Goal: Task Accomplishment & Management: Manage account settings

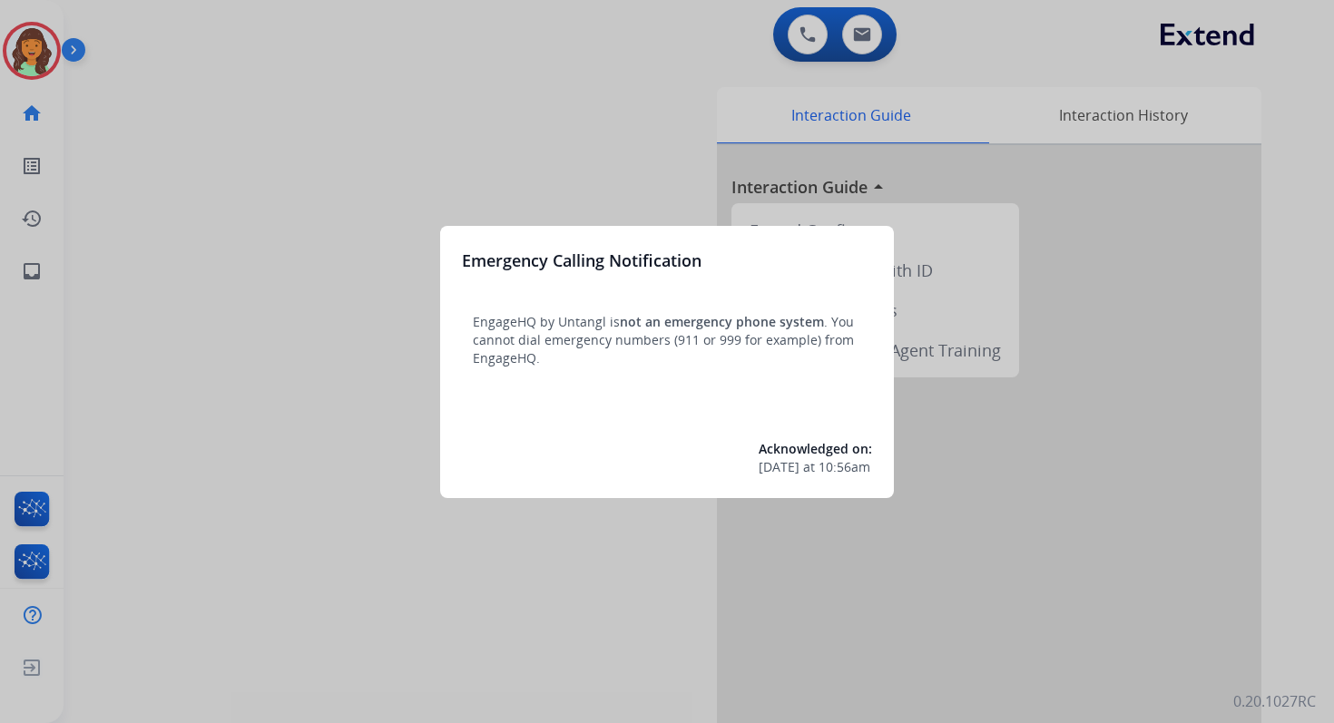
click at [688, 111] on div at bounding box center [667, 361] width 1334 height 723
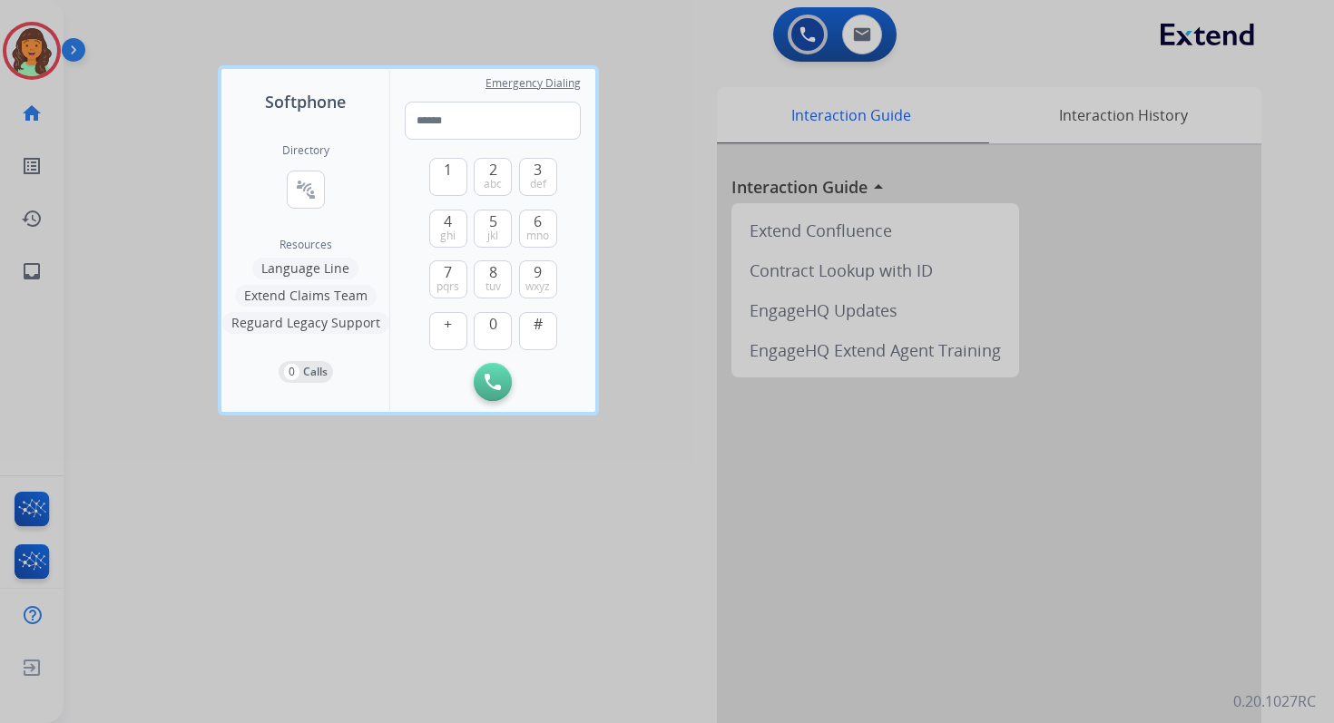
click at [688, 111] on div at bounding box center [667, 361] width 1334 height 723
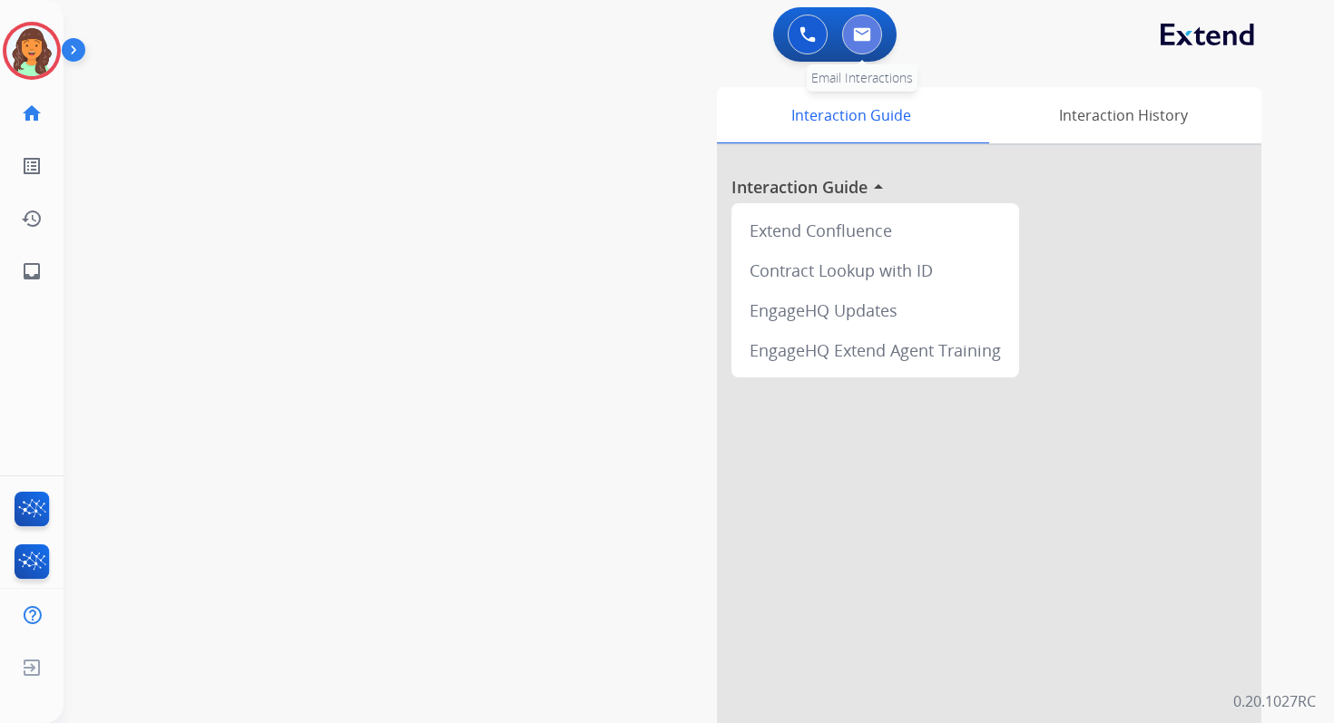
click at [856, 25] on button at bounding box center [862, 35] width 40 height 40
select select "**********"
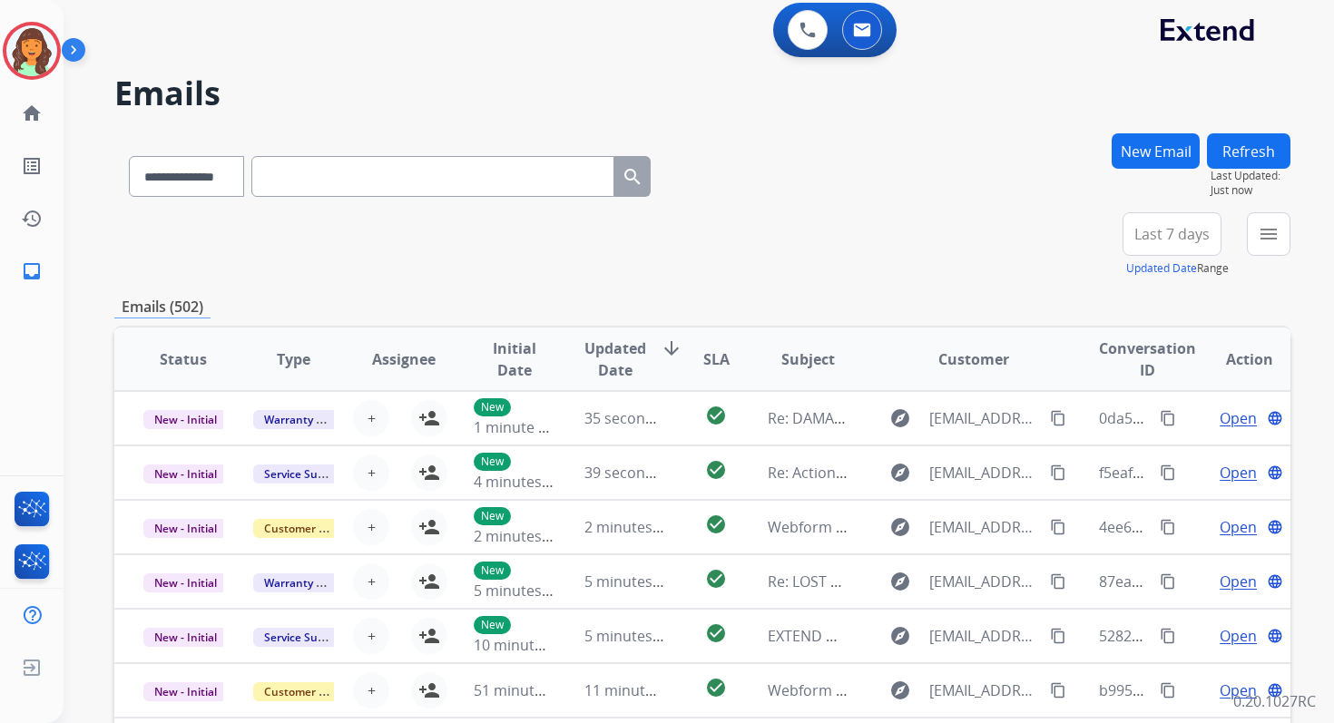
scroll to position [2, 0]
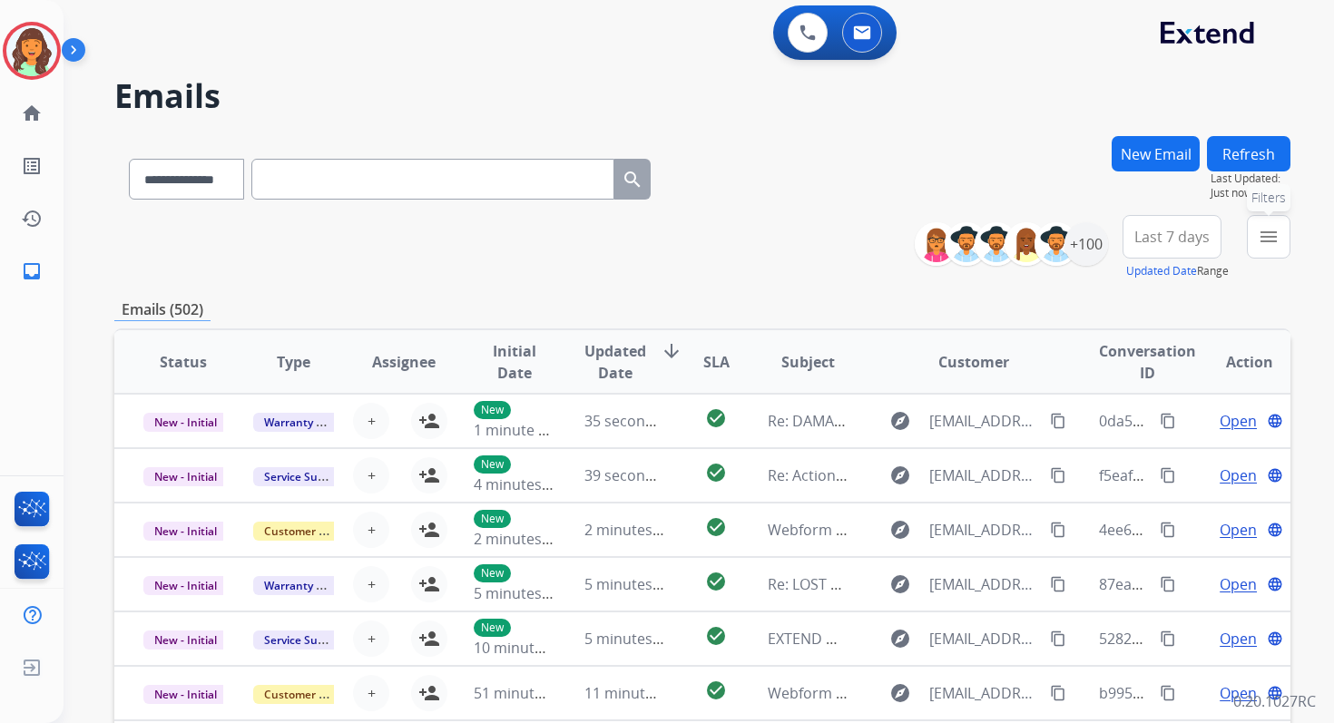
click at [1273, 224] on button "menu Filters" at bounding box center [1269, 237] width 44 height 44
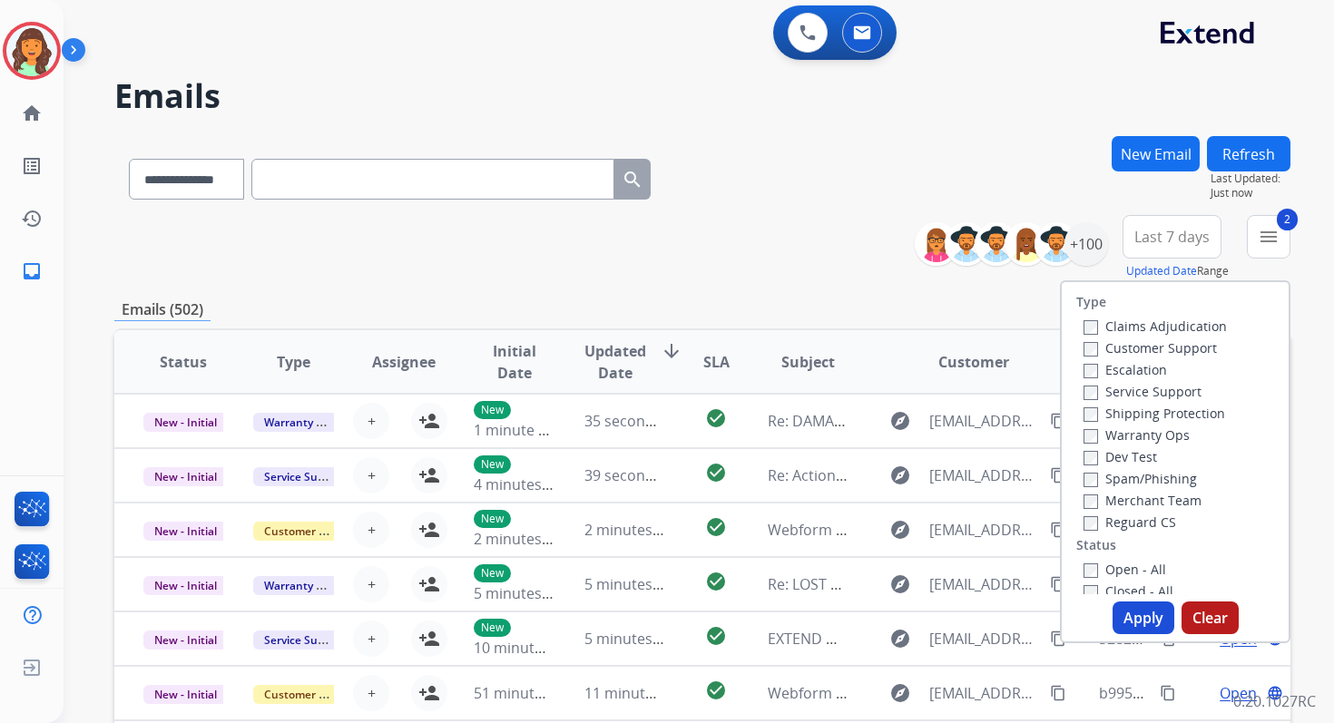
click at [1123, 609] on button "Apply" at bounding box center [1143, 618] width 62 height 33
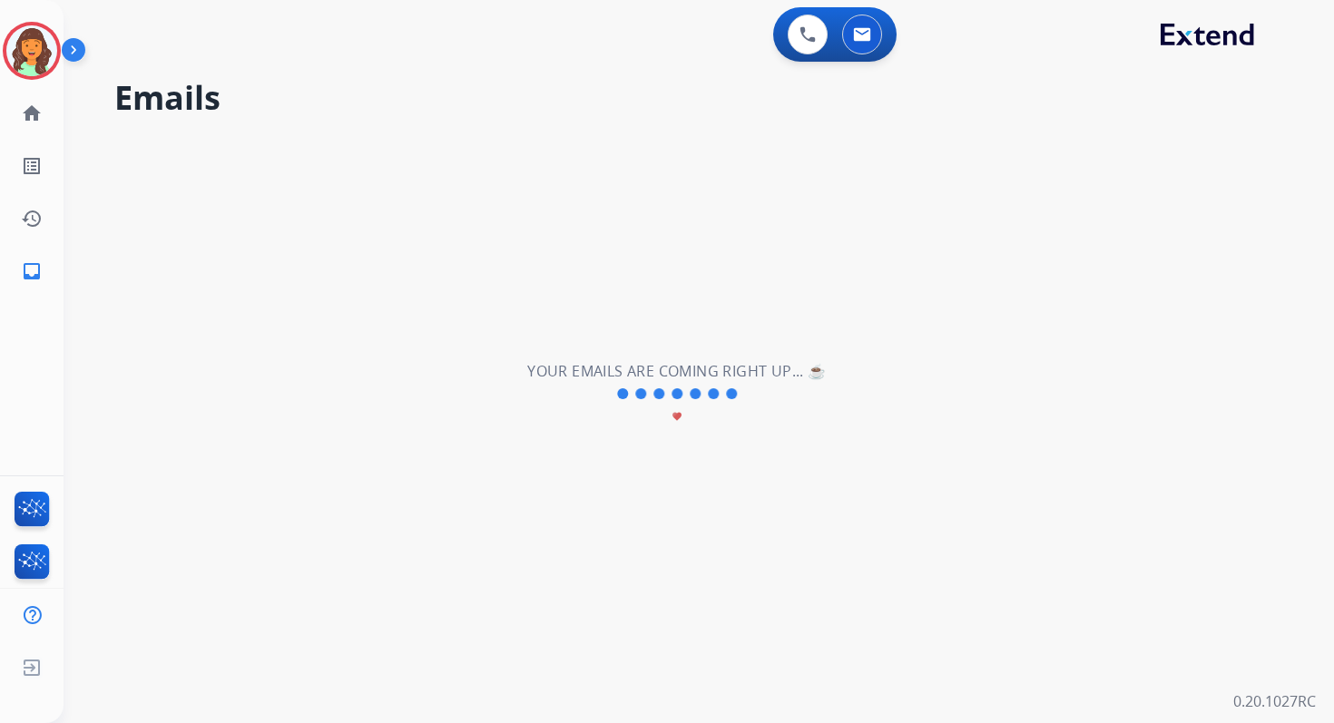
scroll to position [0, 0]
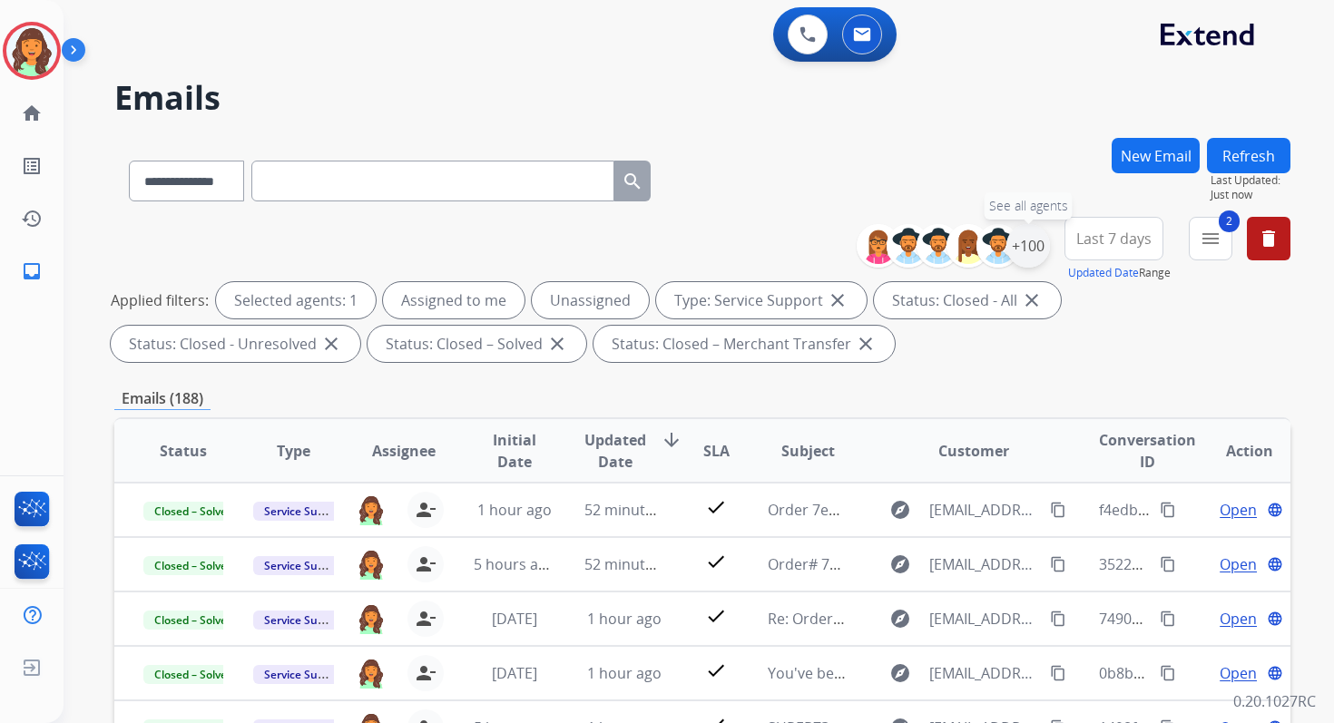
click at [1027, 246] on div "+100" at bounding box center [1028, 246] width 44 height 44
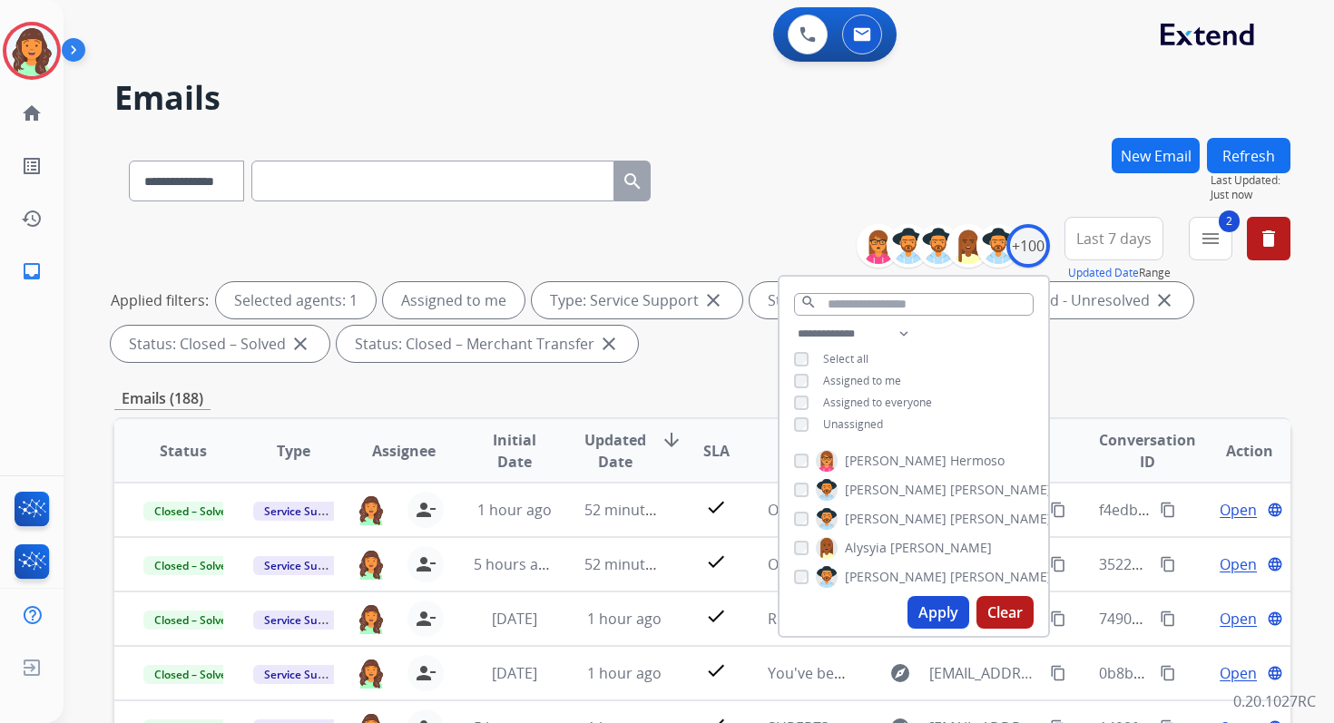
click at [919, 611] on button "Apply" at bounding box center [938, 612] width 62 height 33
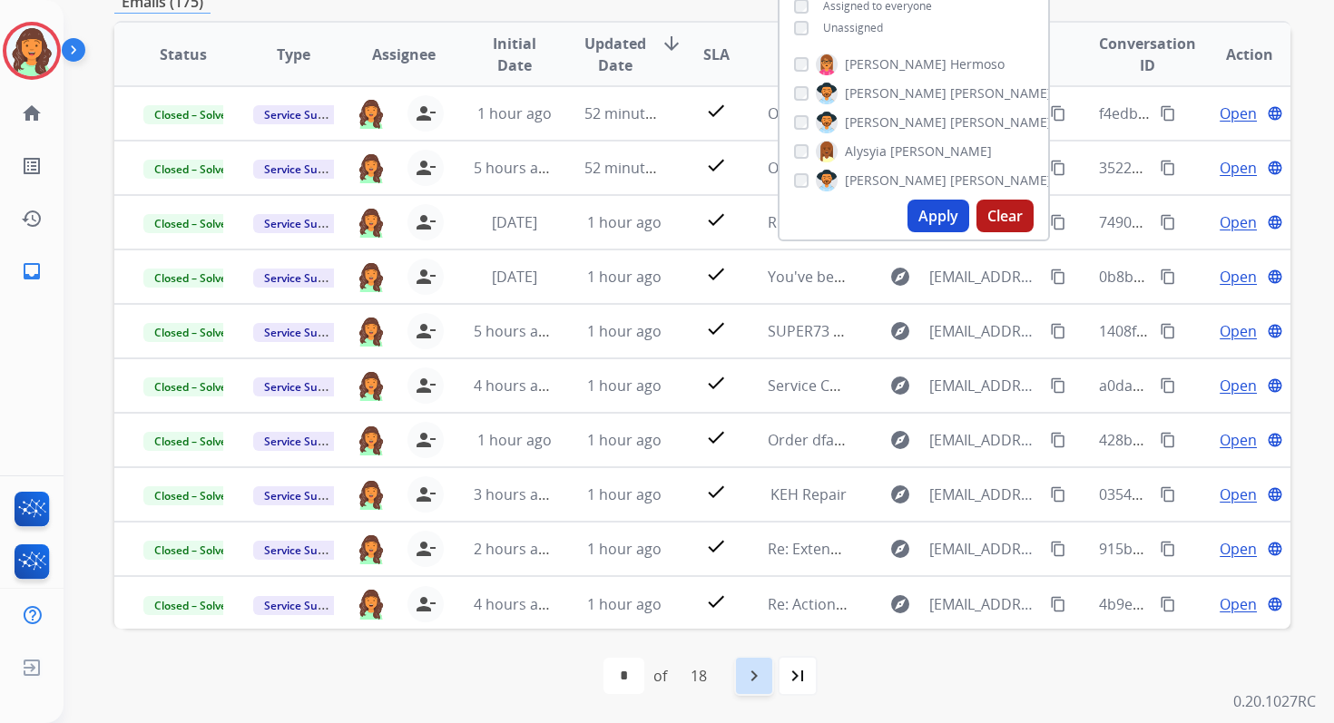
click at [770, 686] on div "navigate_next" at bounding box center [754, 676] width 40 height 40
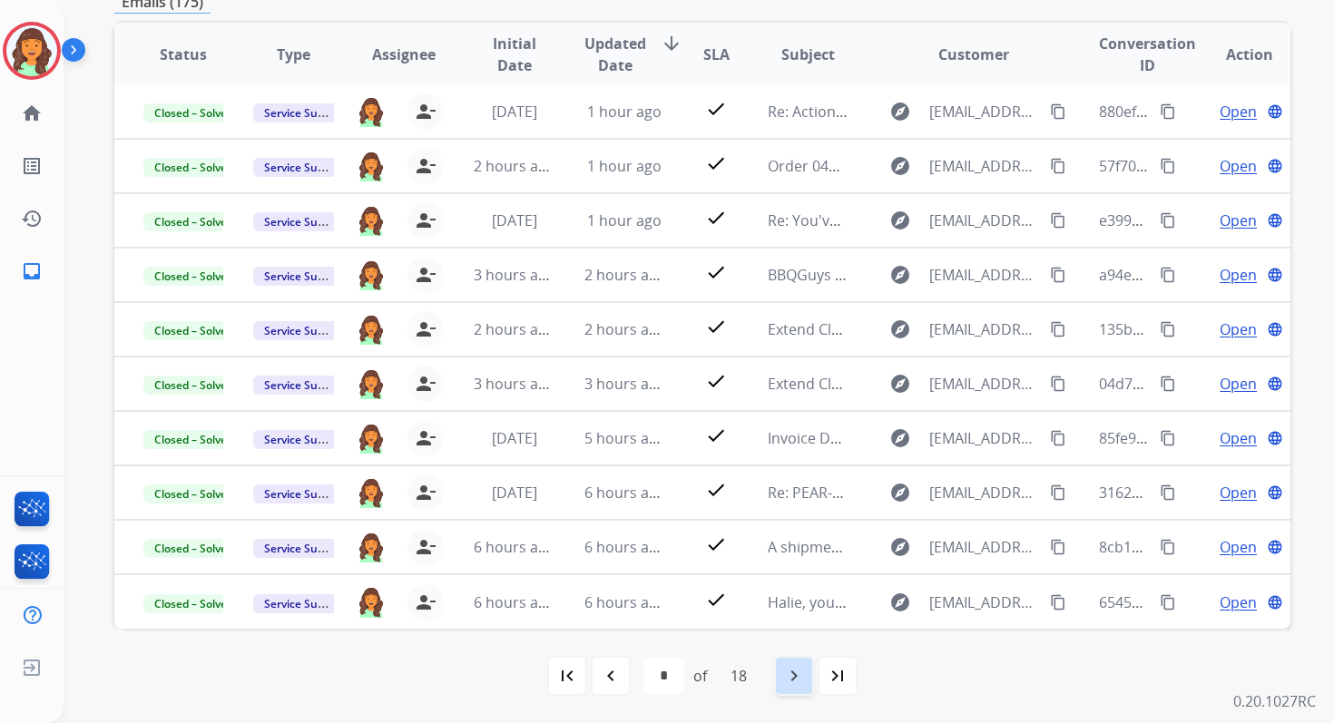
click at [795, 673] on mat-icon "navigate_next" at bounding box center [794, 676] width 22 height 22
click at [798, 670] on mat-icon "navigate_next" at bounding box center [794, 676] width 22 height 22
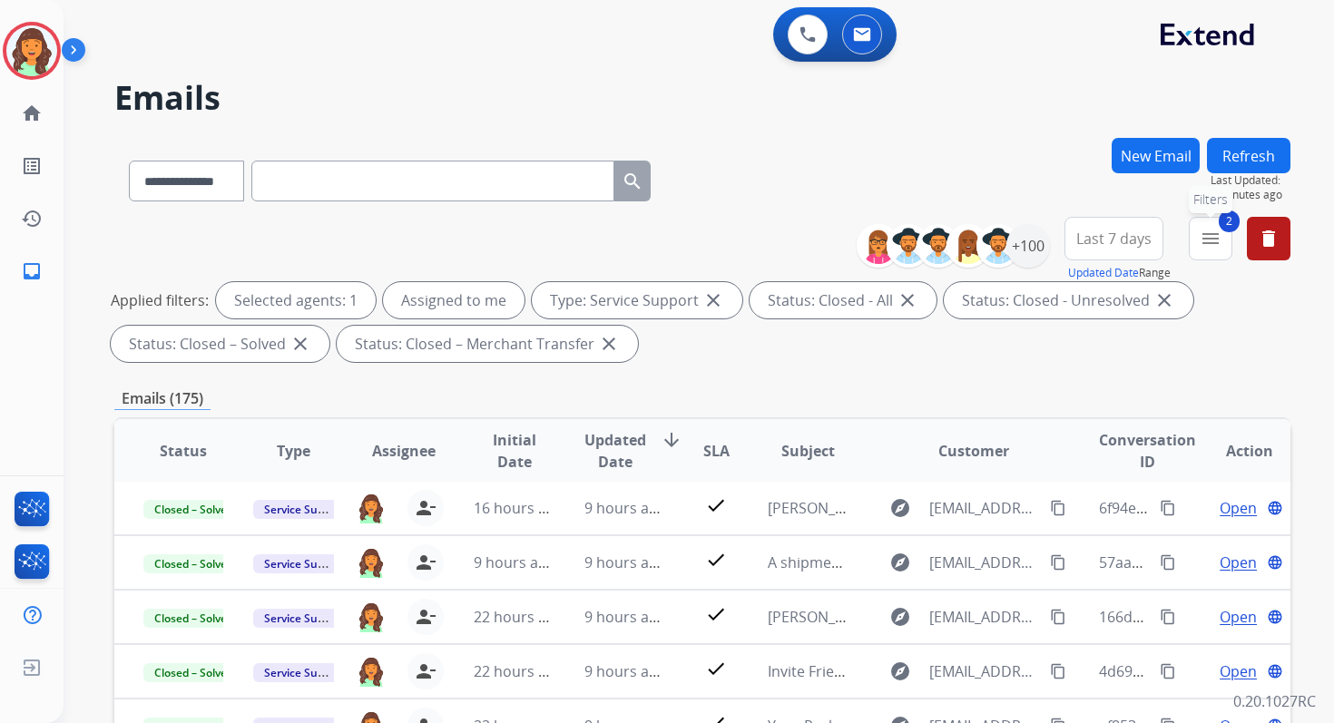
click at [1209, 250] on button "2 menu Filters" at bounding box center [1210, 239] width 44 height 44
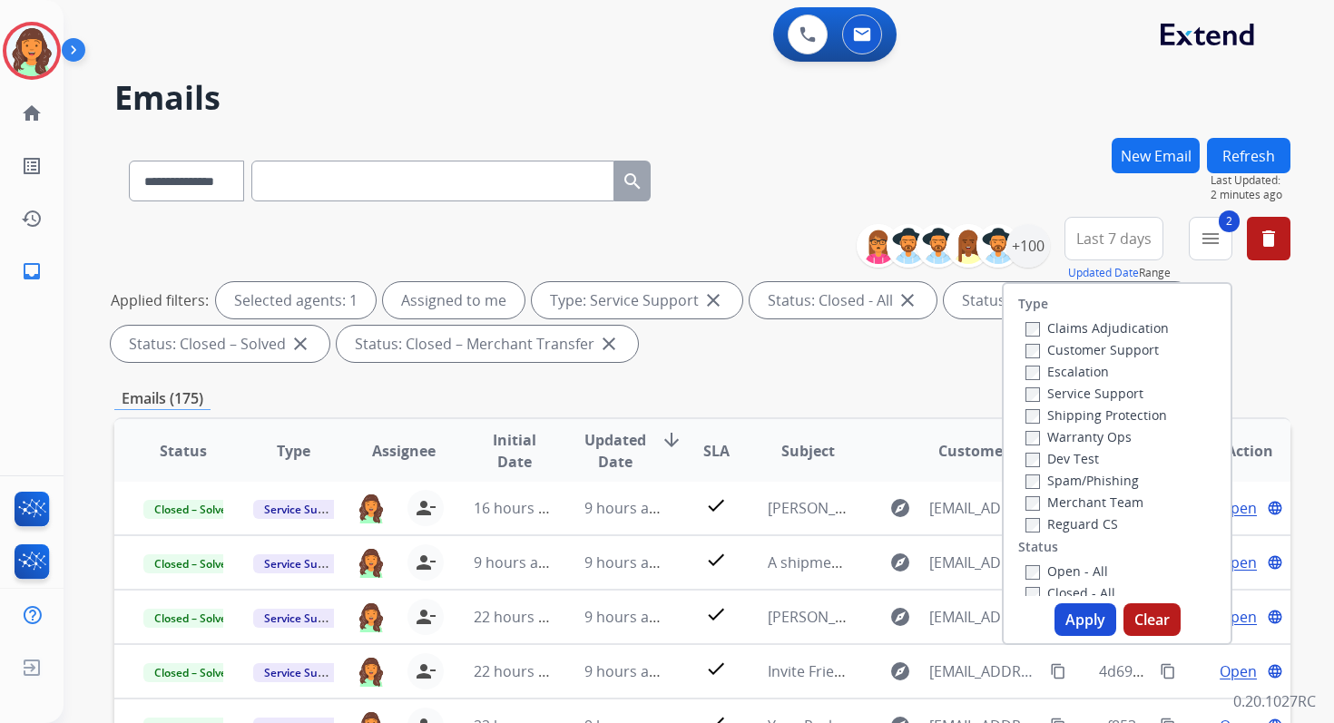
click at [1057, 621] on button "Apply" at bounding box center [1085, 619] width 62 height 33
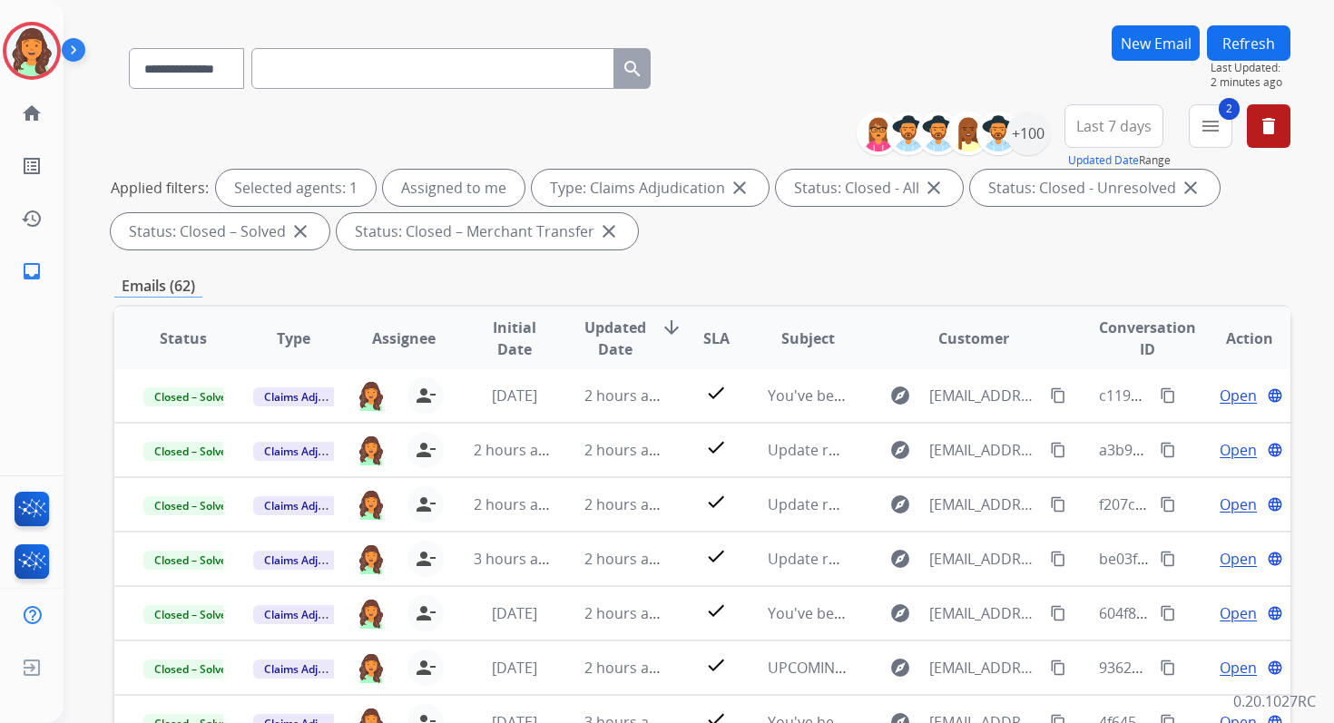
scroll to position [396, 0]
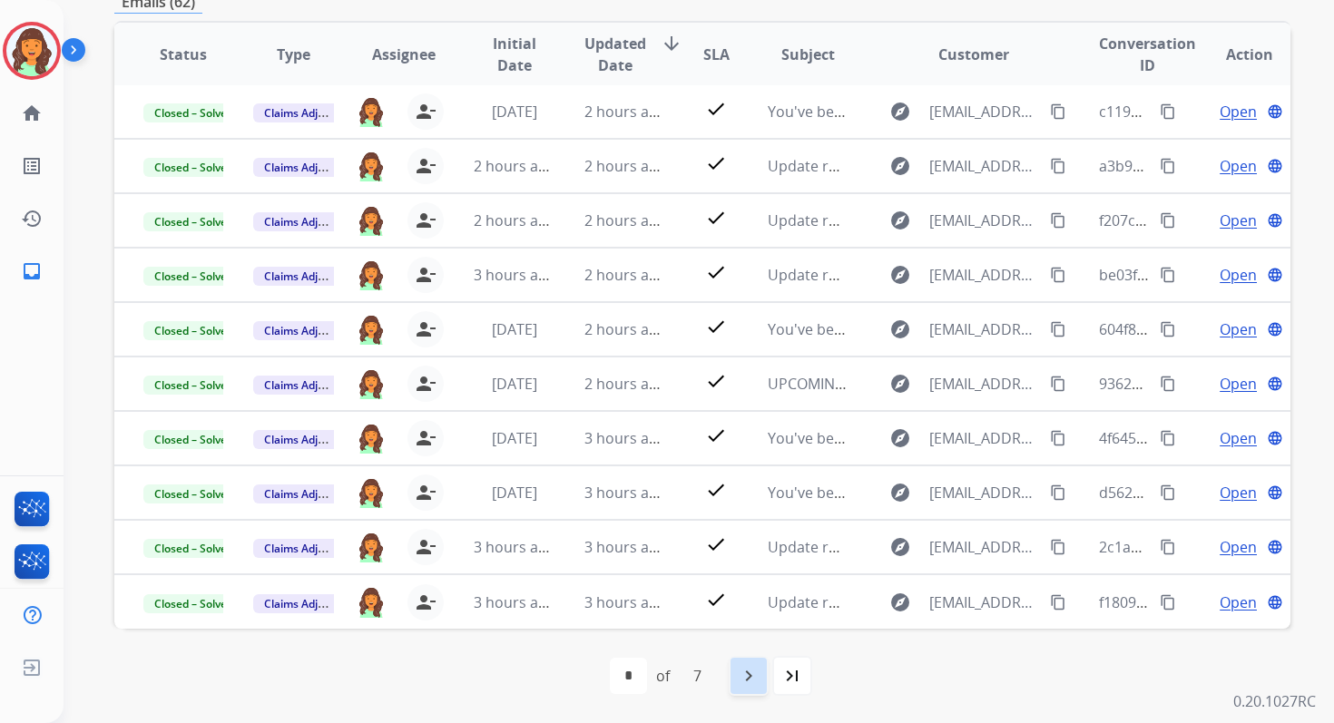
click at [745, 671] on mat-icon "navigate_next" at bounding box center [749, 676] width 22 height 22
click at [787, 670] on mat-icon "navigate_next" at bounding box center [789, 676] width 22 height 22
click at [611, 670] on mat-icon "navigate_before" at bounding box center [617, 676] width 22 height 22
click at [621, 670] on mat-icon "navigate_before" at bounding box center [617, 676] width 22 height 22
select select "*"
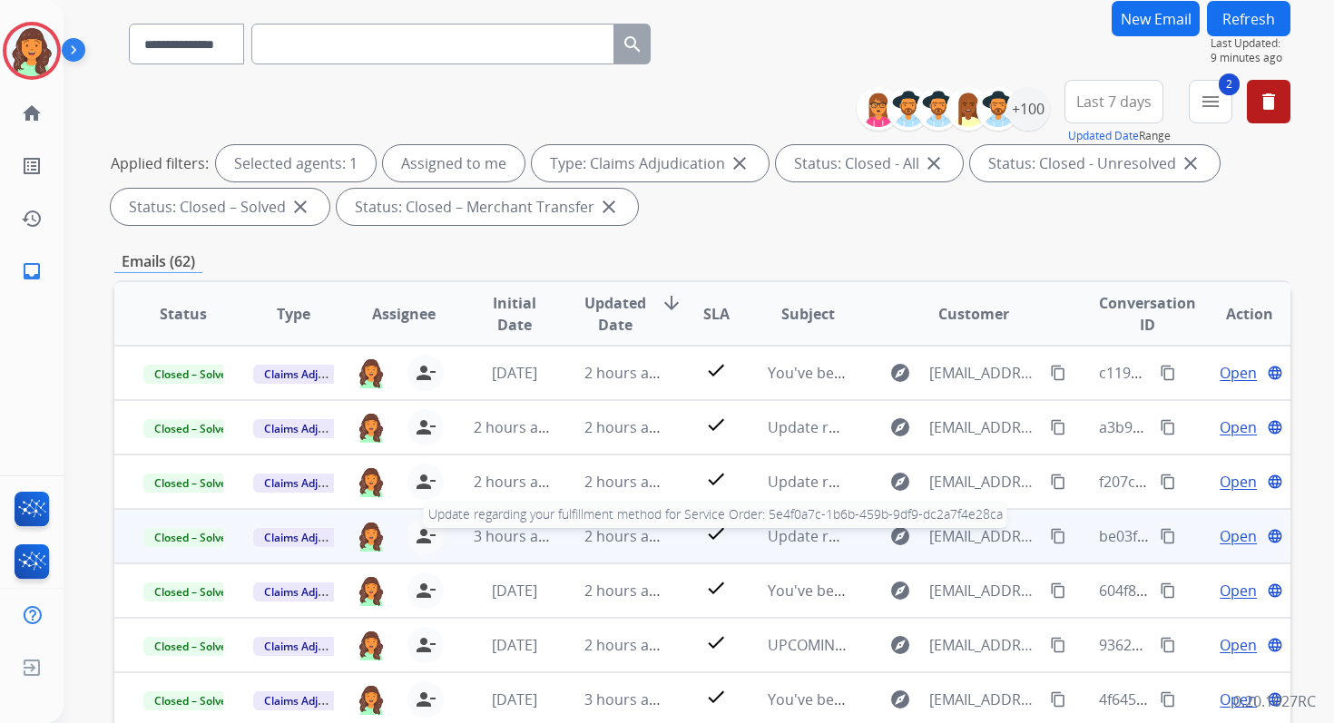
scroll to position [0, 0]
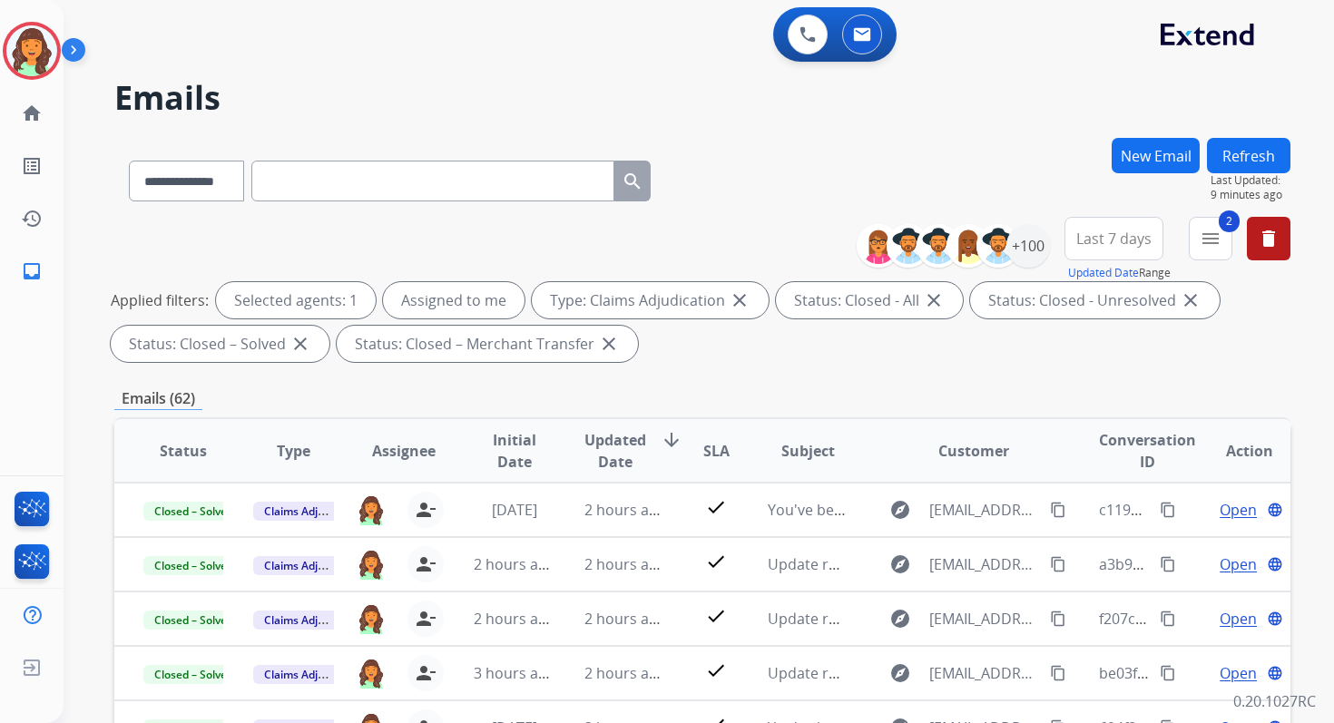
click at [1234, 156] on button "Refresh" at bounding box center [1248, 155] width 83 height 35
click at [1207, 237] on mat-icon "menu" at bounding box center [1210, 239] width 22 height 22
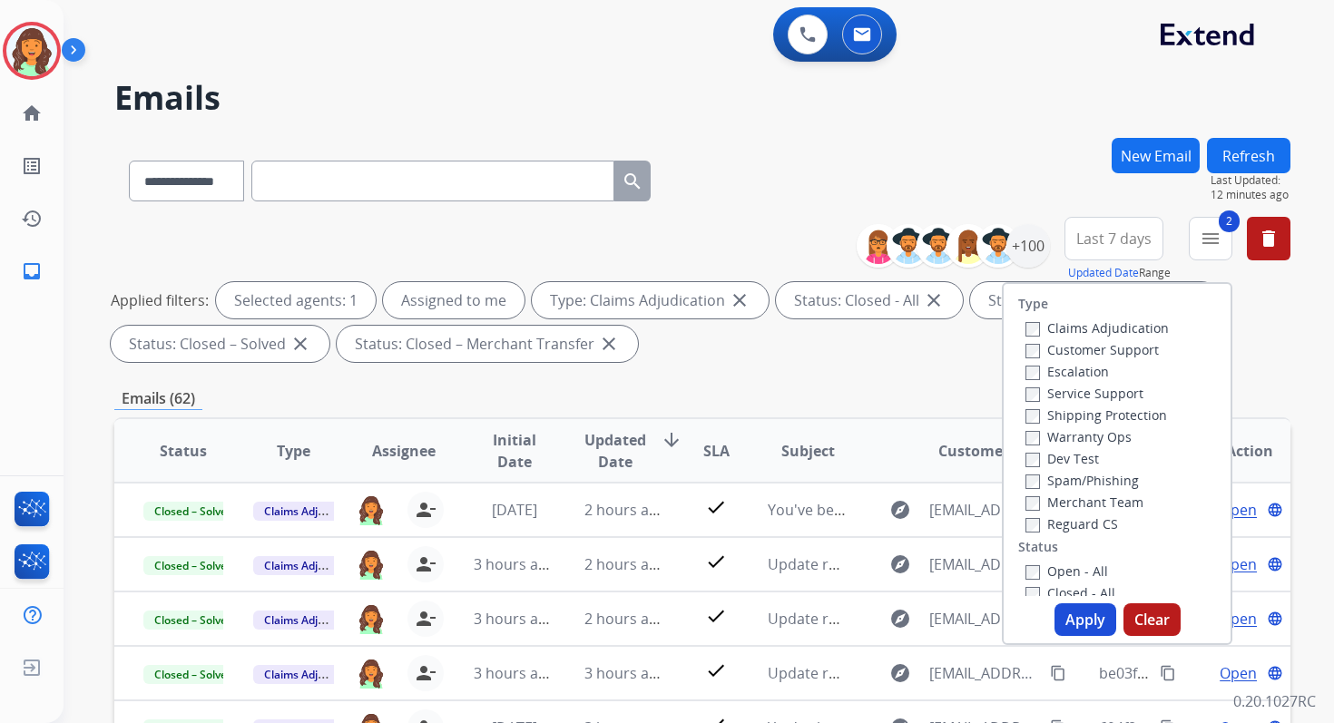
click at [1067, 608] on button "Apply" at bounding box center [1085, 619] width 62 height 33
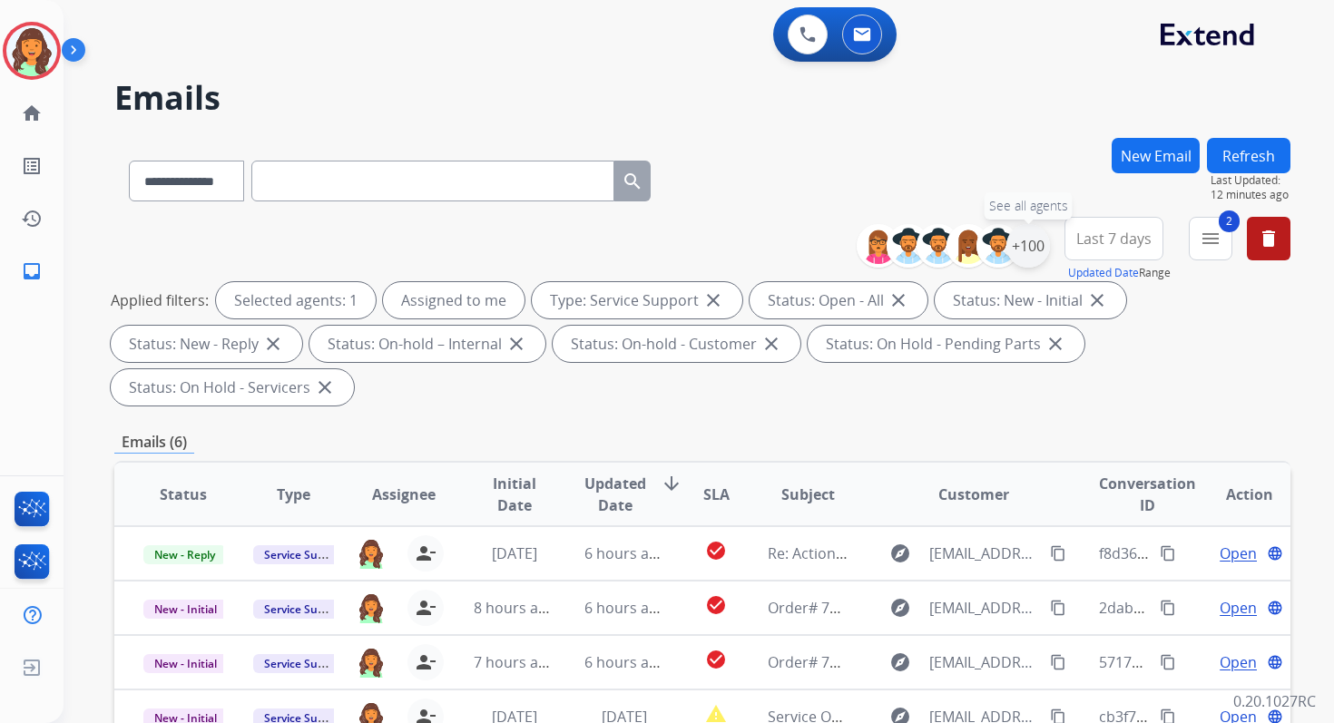
click at [1022, 253] on div "+100" at bounding box center [1028, 246] width 44 height 44
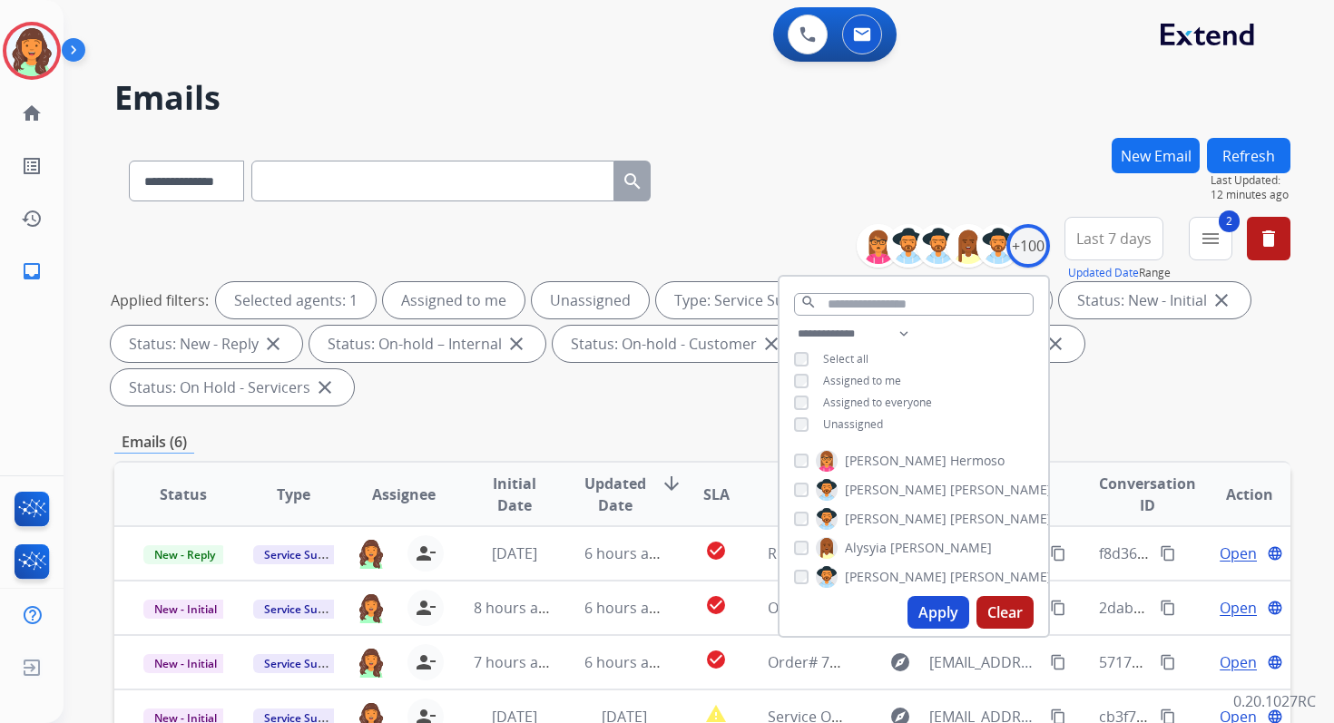
click at [931, 598] on button "Apply" at bounding box center [938, 612] width 62 height 33
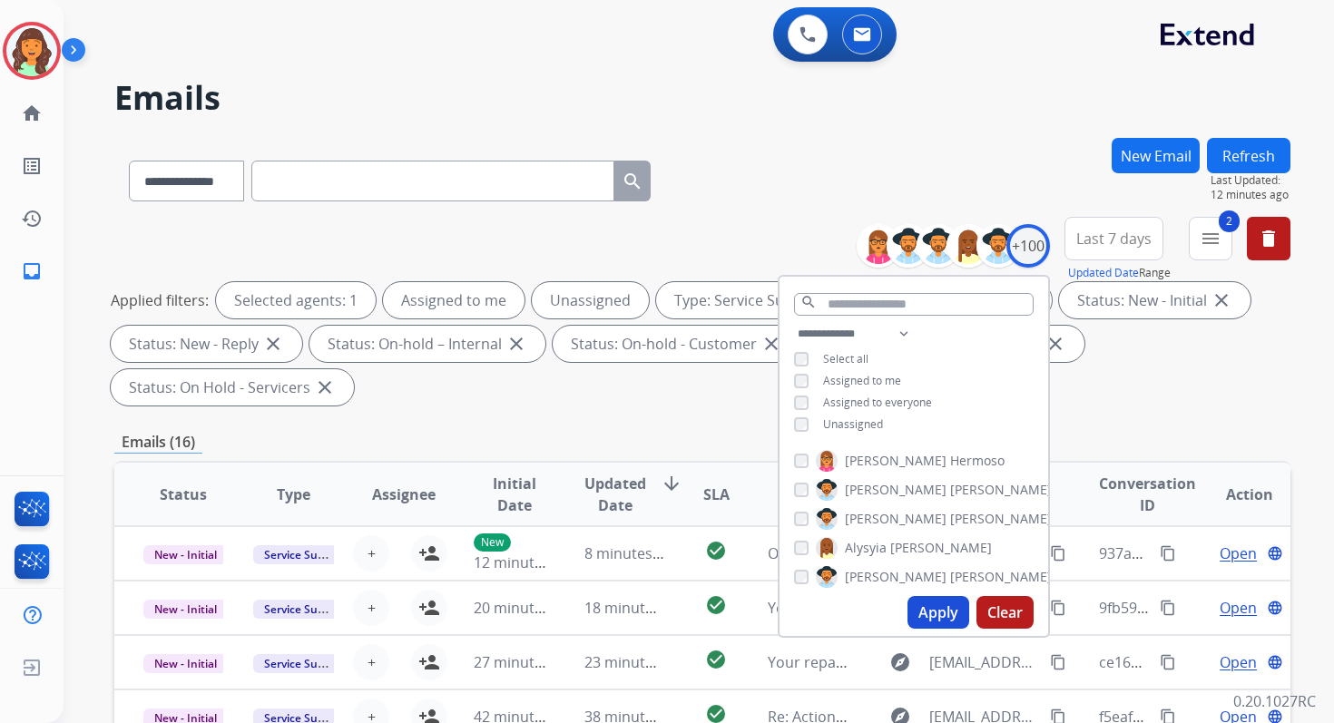
click at [633, 416] on div "**********" at bounding box center [702, 650] width 1176 height 1025
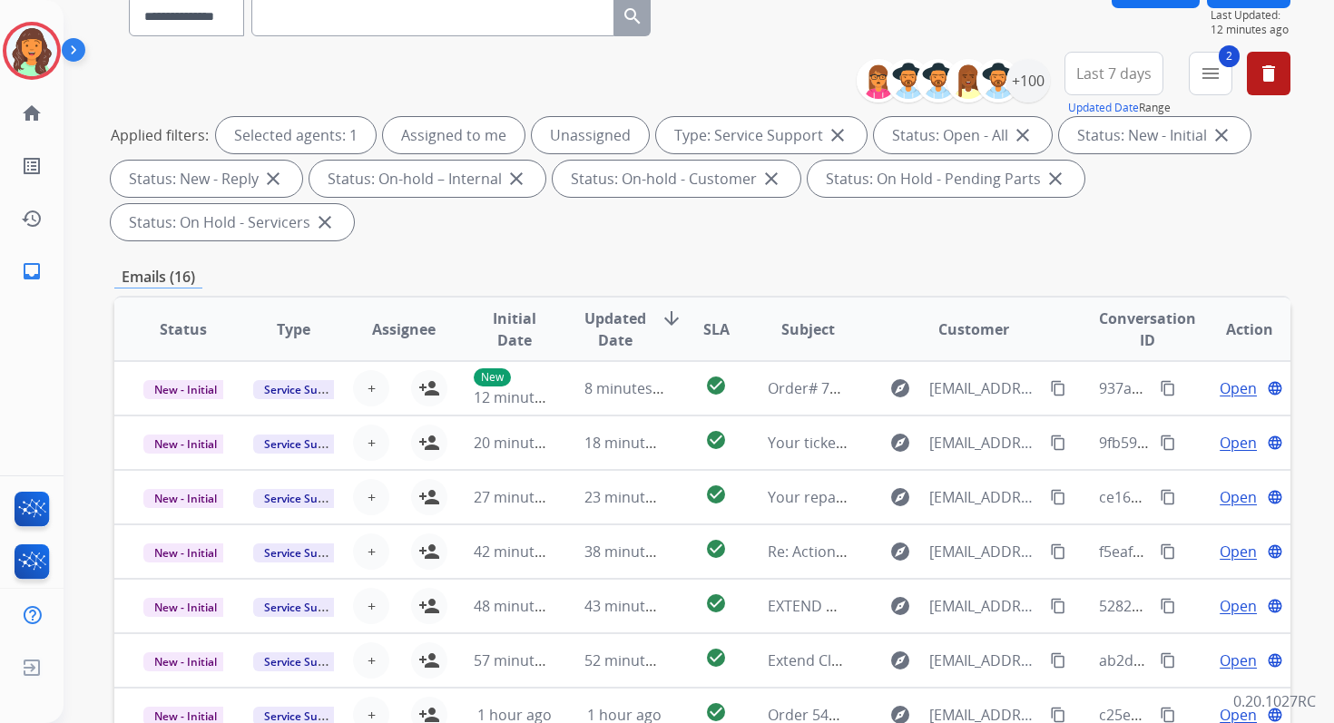
scroll to position [440, 0]
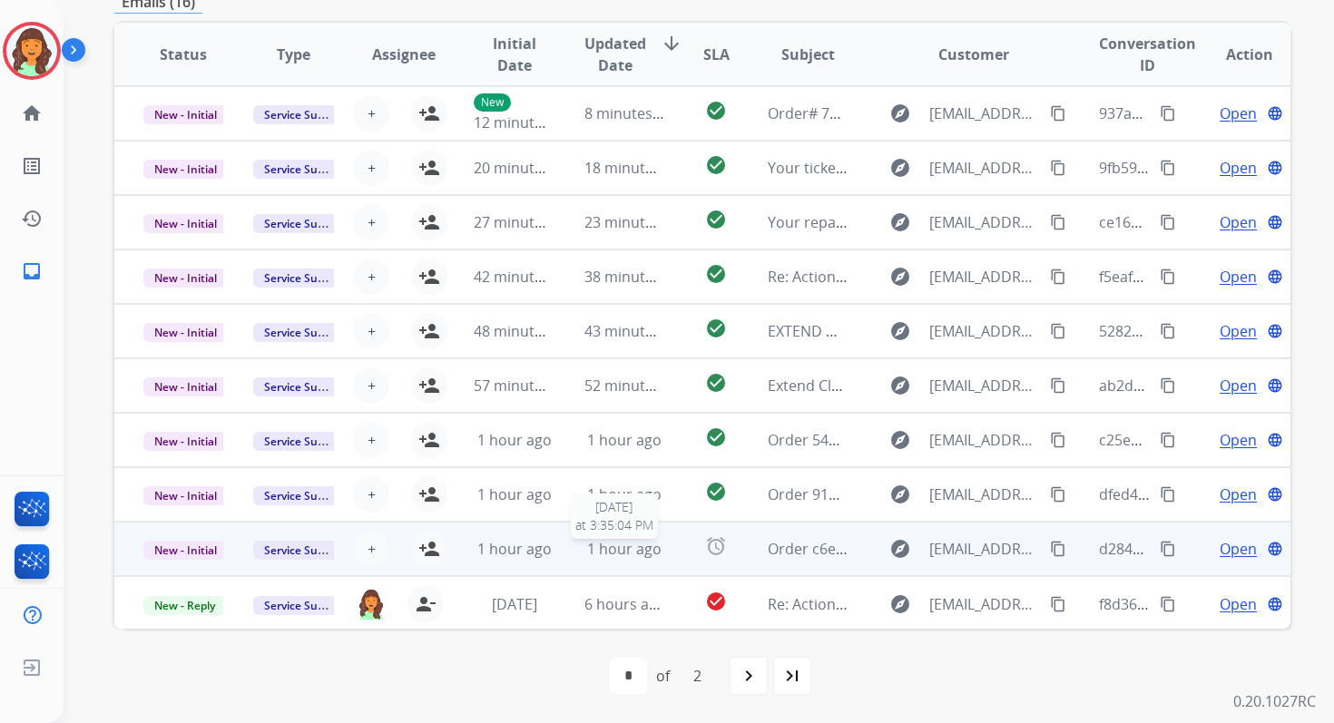
click at [592, 550] on span "1 hour ago" at bounding box center [624, 549] width 74 height 20
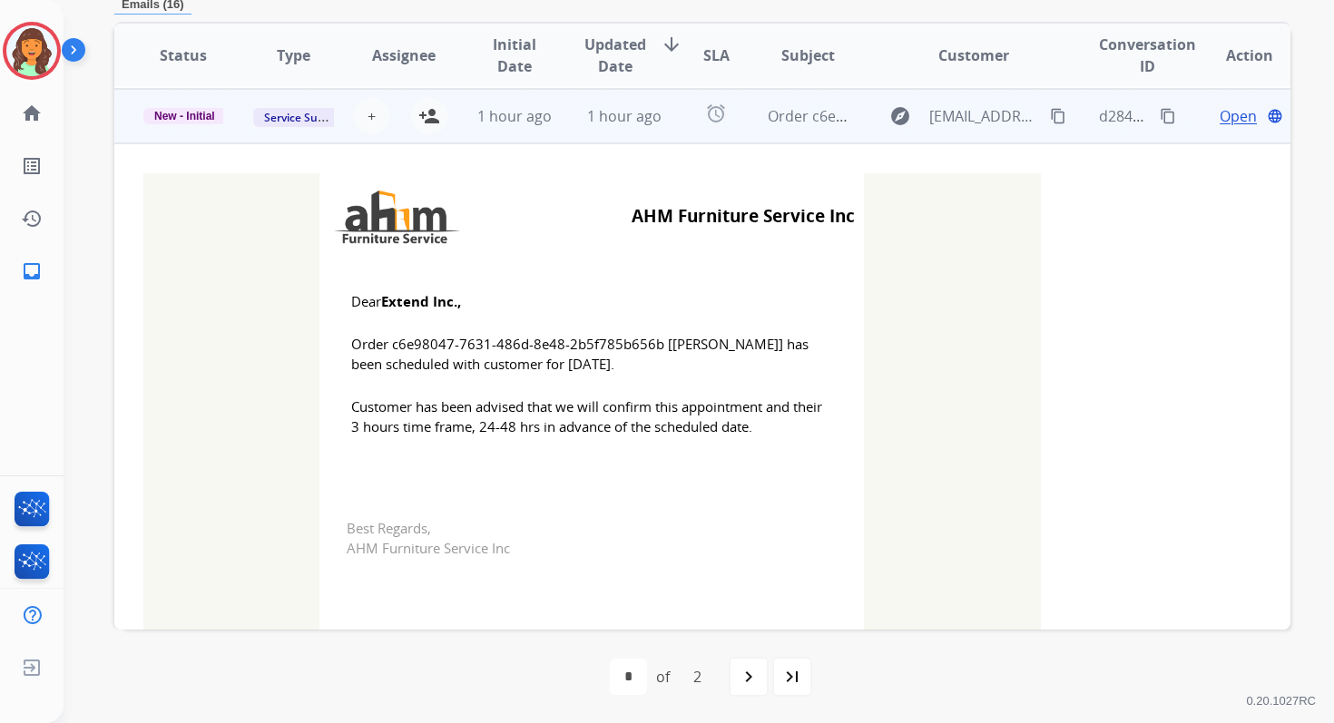
scroll to position [435, 0]
click at [424, 119] on mat-icon "person_add" at bounding box center [429, 114] width 22 height 22
click at [208, 115] on span "New - Initial" at bounding box center [184, 114] width 83 height 16
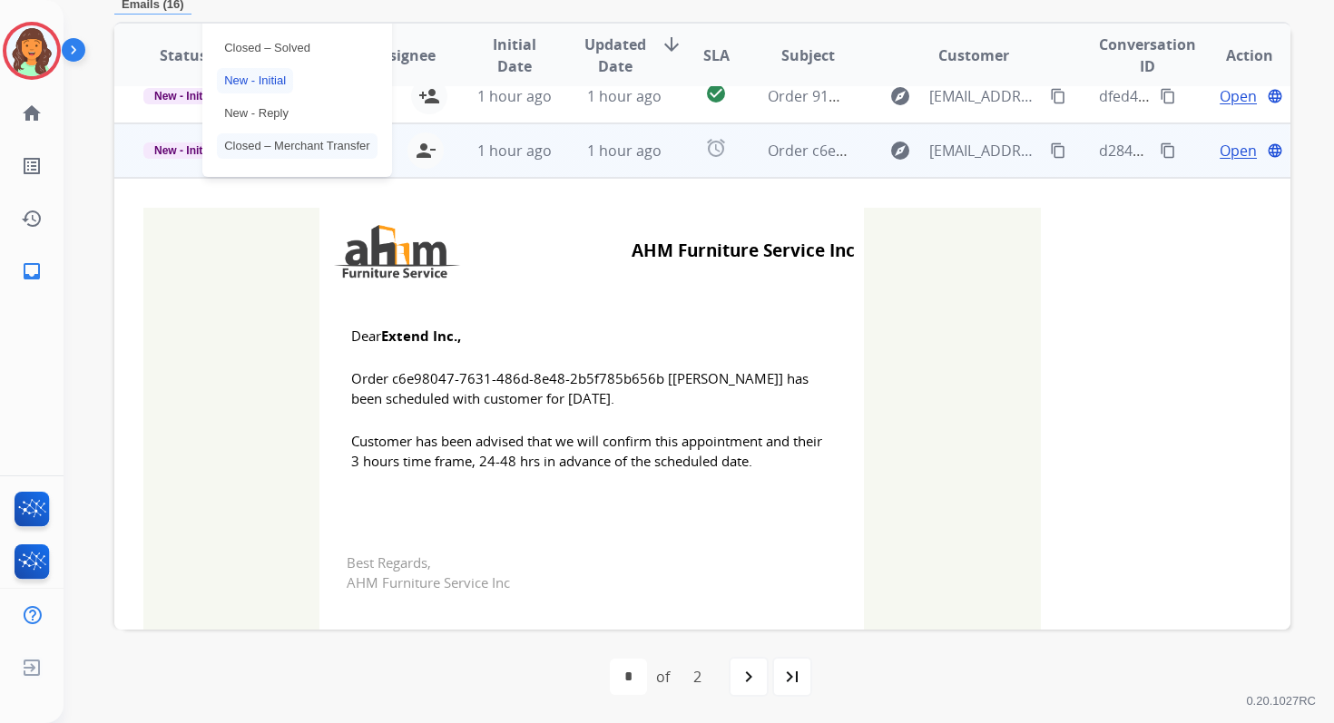
scroll to position [345, 0]
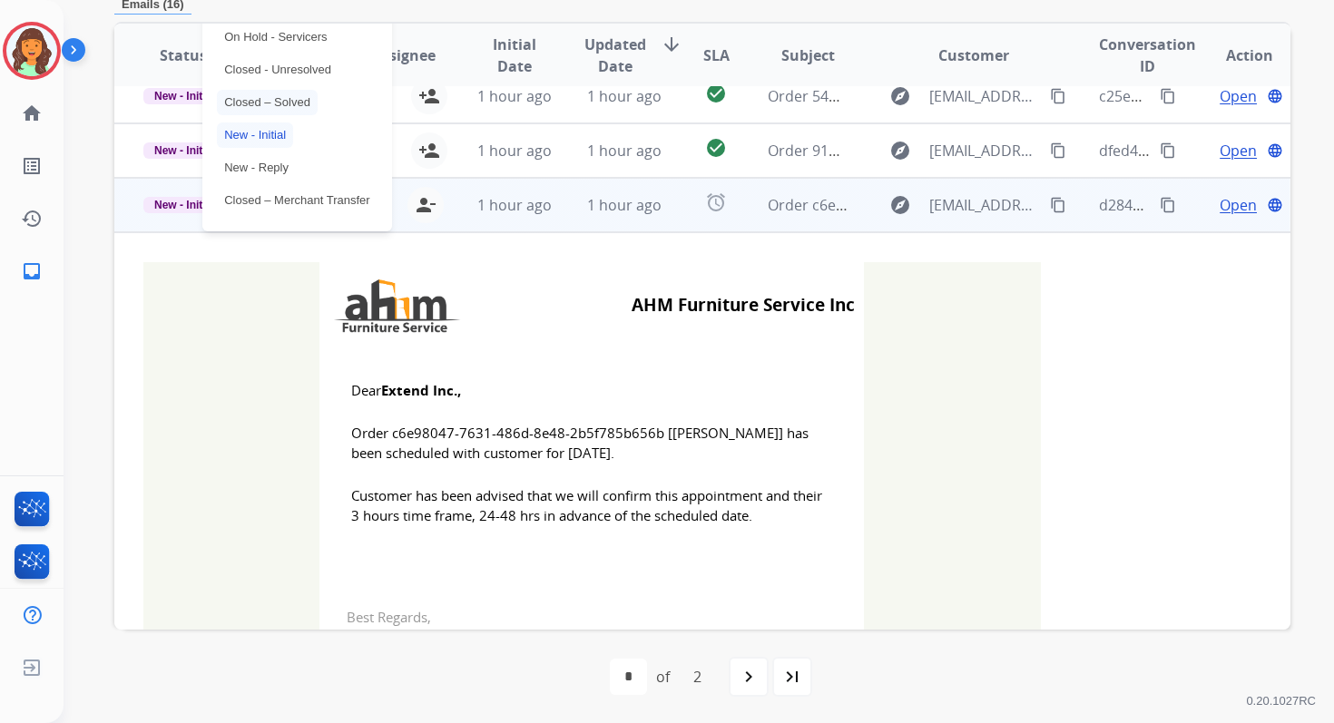
click at [250, 103] on p "Closed – Solved" at bounding box center [267, 102] width 101 height 25
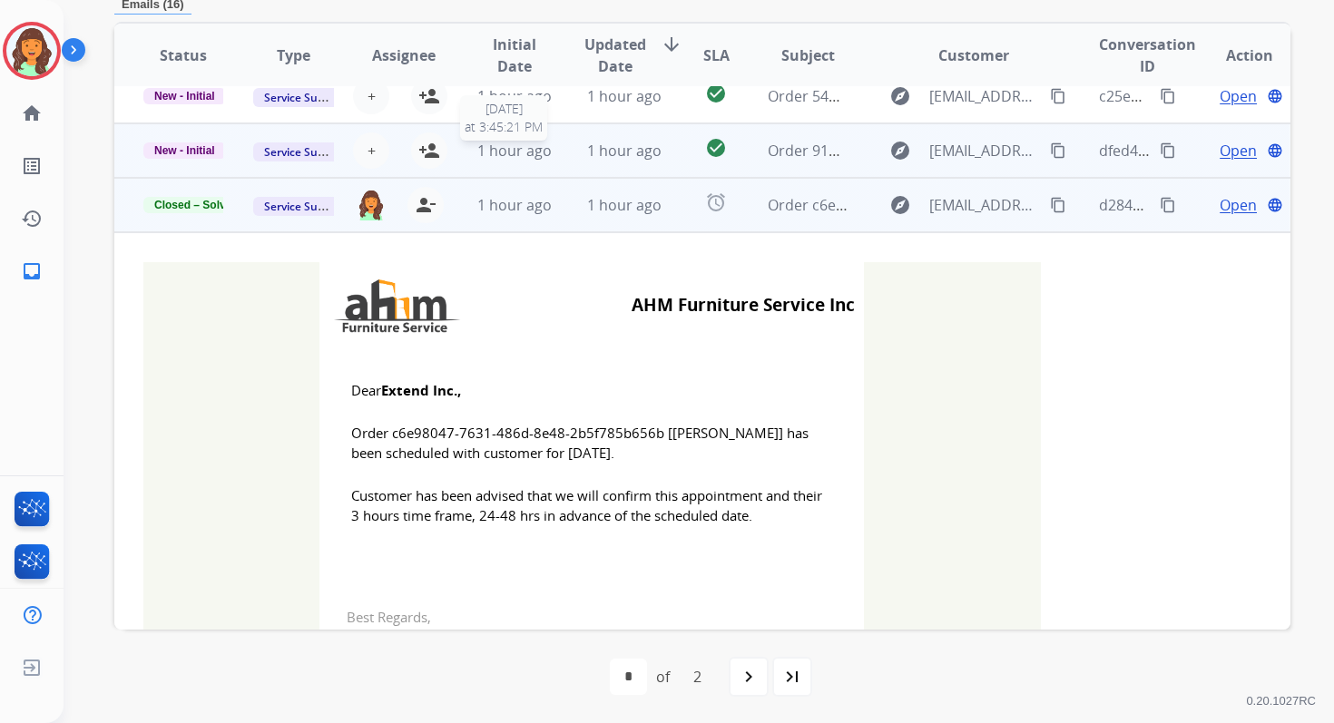
click at [535, 155] on span "1 hour ago" at bounding box center [514, 151] width 74 height 20
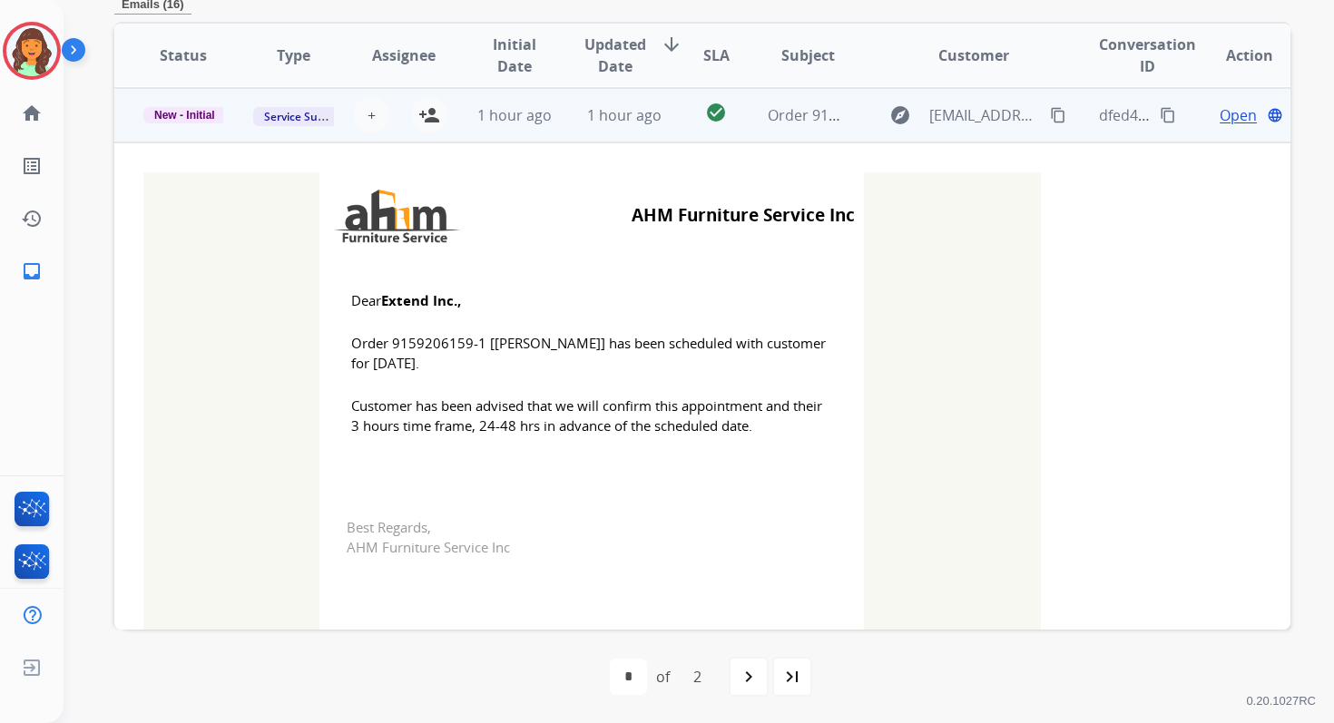
scroll to position [381, 0]
click at [427, 114] on mat-icon "person_add" at bounding box center [429, 114] width 22 height 22
click at [210, 114] on span "New - Initial" at bounding box center [184, 114] width 83 height 16
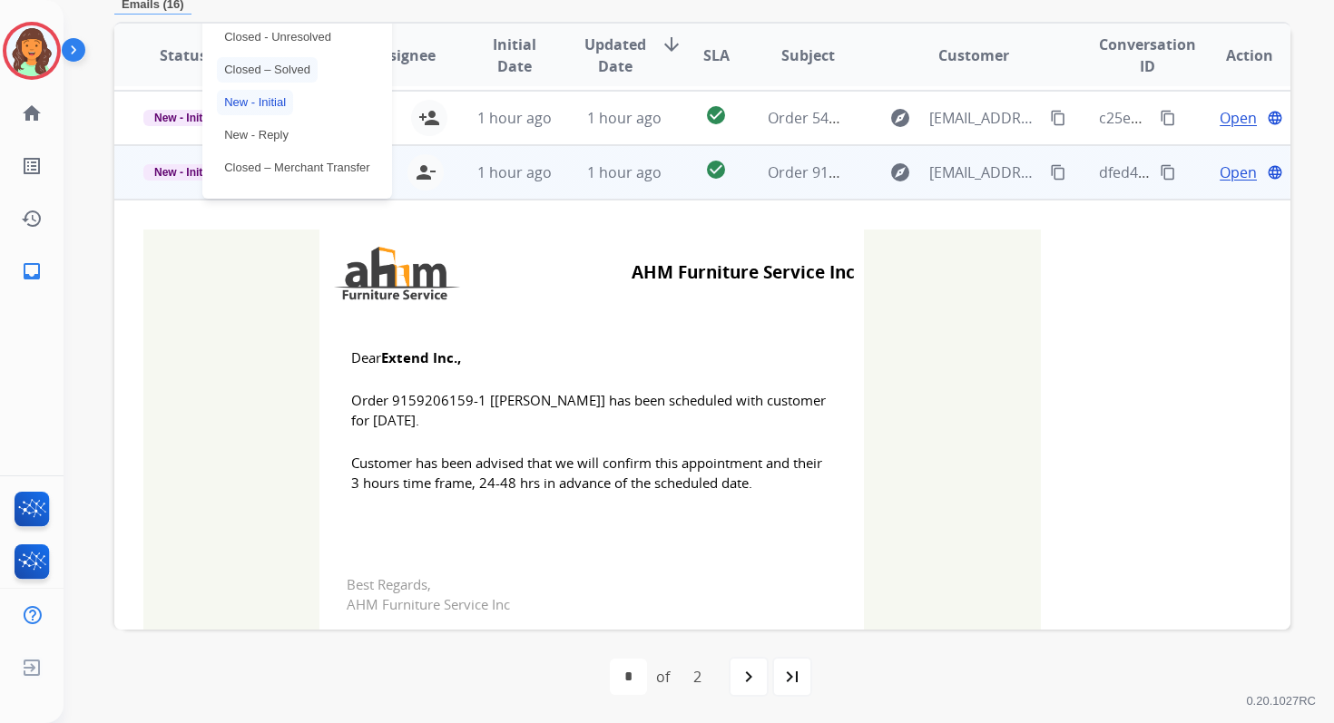
click at [258, 73] on p "Closed – Solved" at bounding box center [267, 69] width 101 height 25
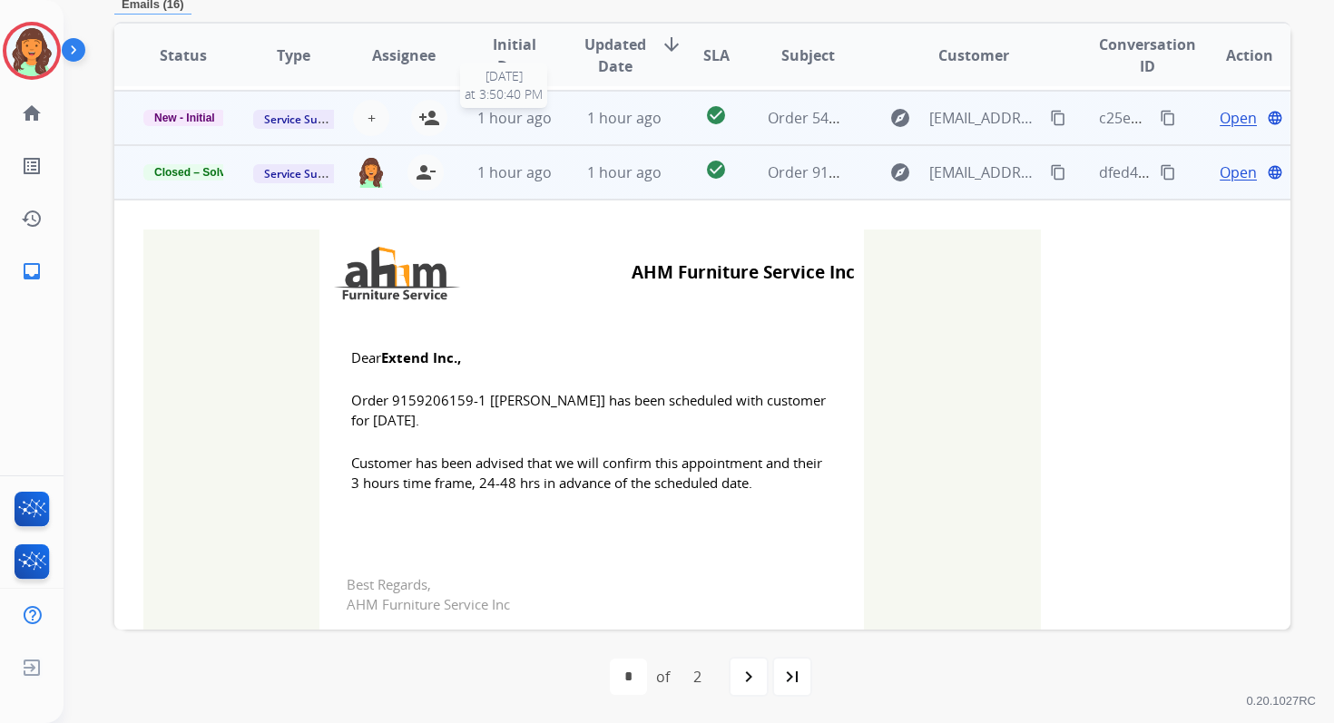
click at [533, 122] on span "1 hour ago" at bounding box center [514, 118] width 74 height 20
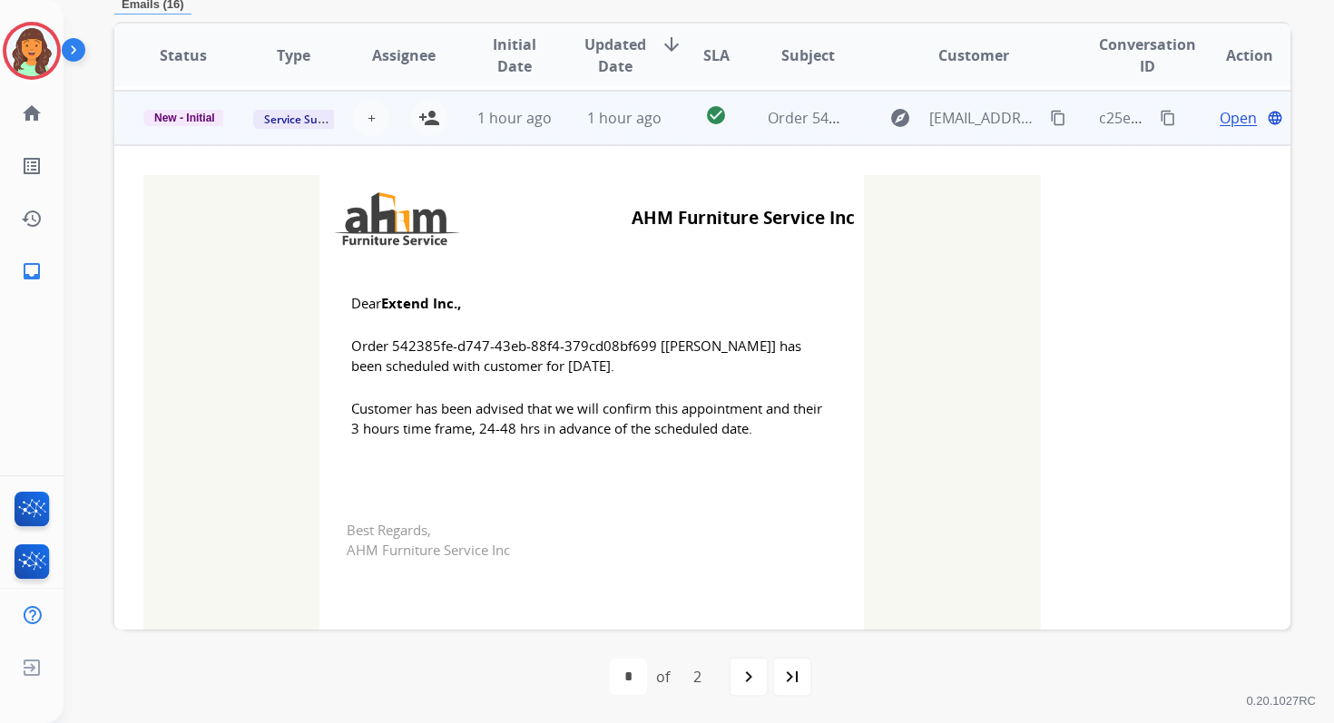
scroll to position [327, 0]
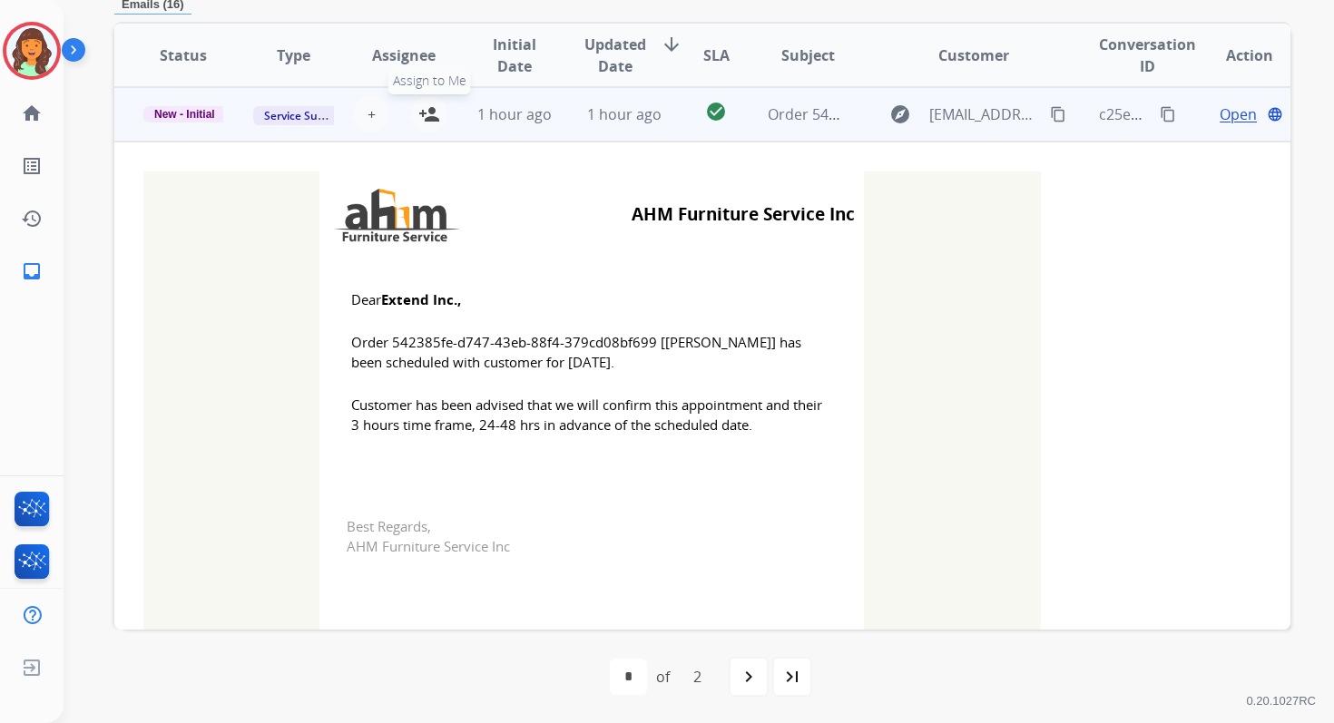
click at [422, 119] on mat-icon "person_add" at bounding box center [429, 114] width 22 height 22
click at [194, 112] on span "New - Initial" at bounding box center [184, 114] width 83 height 16
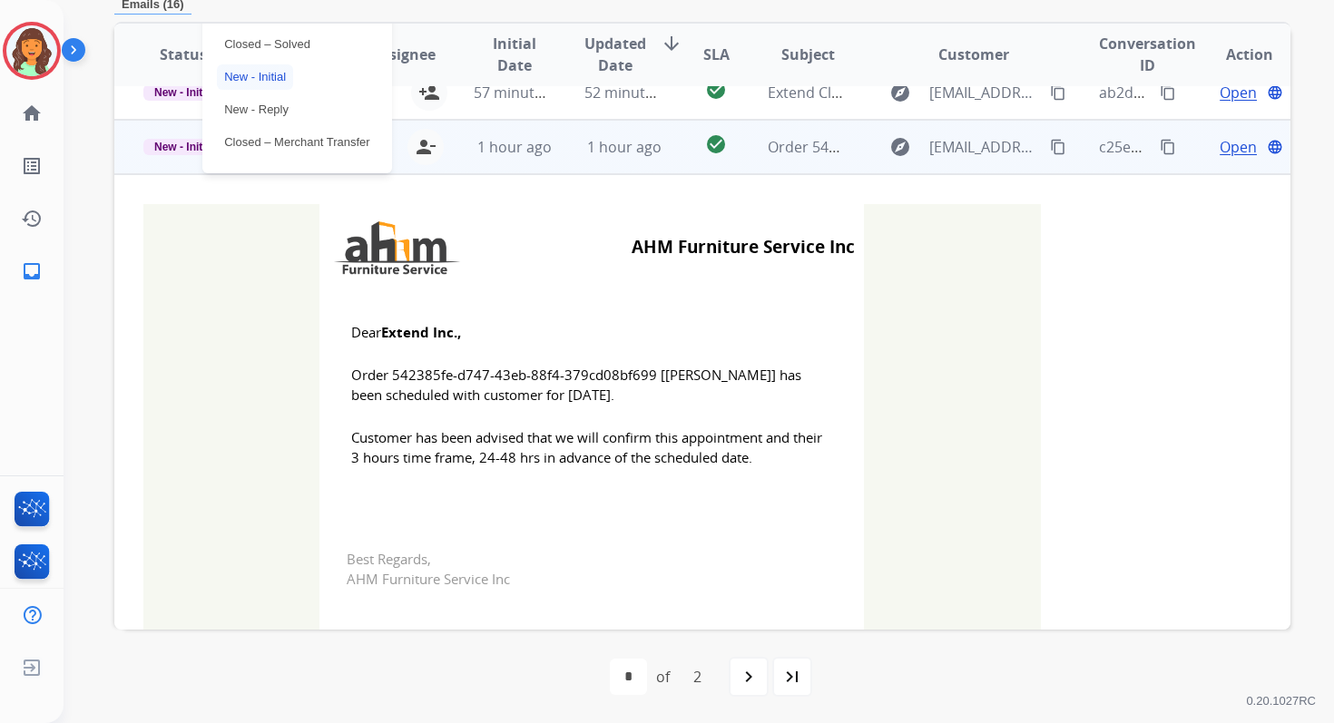
scroll to position [255, 0]
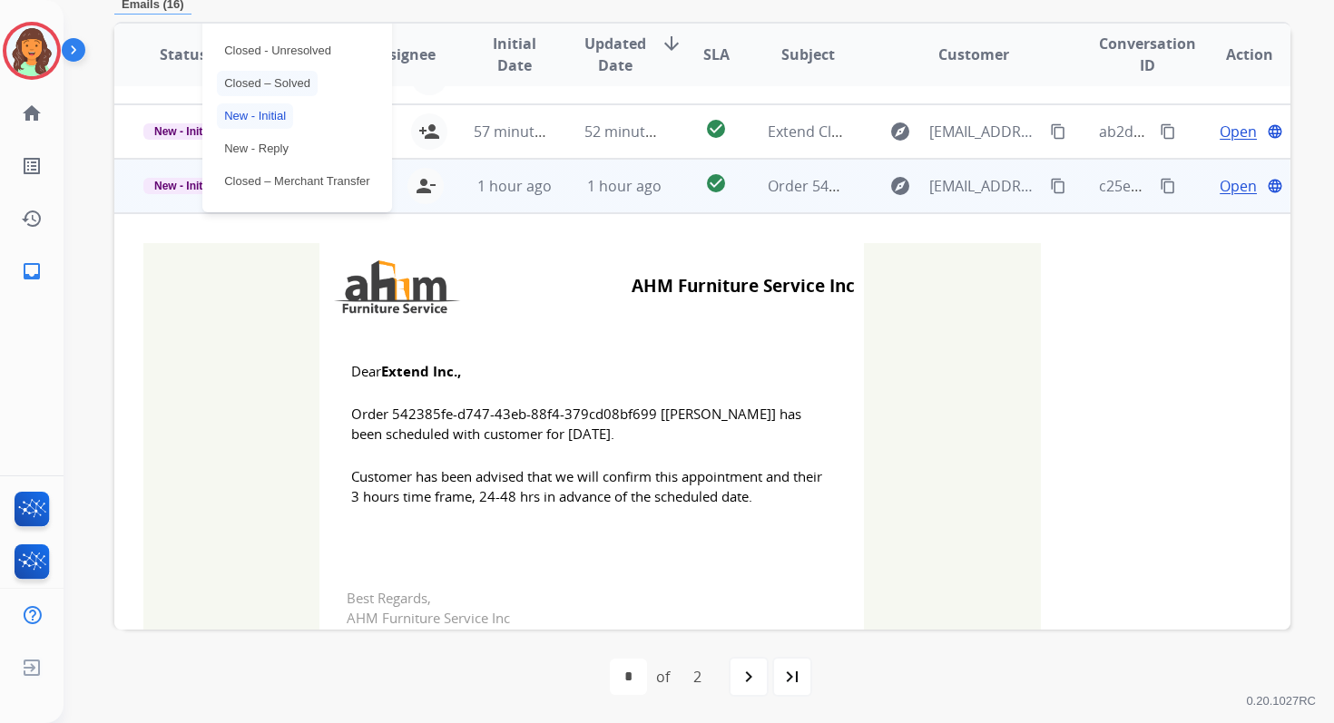
click at [283, 71] on p "Closed – Solved" at bounding box center [267, 83] width 101 height 25
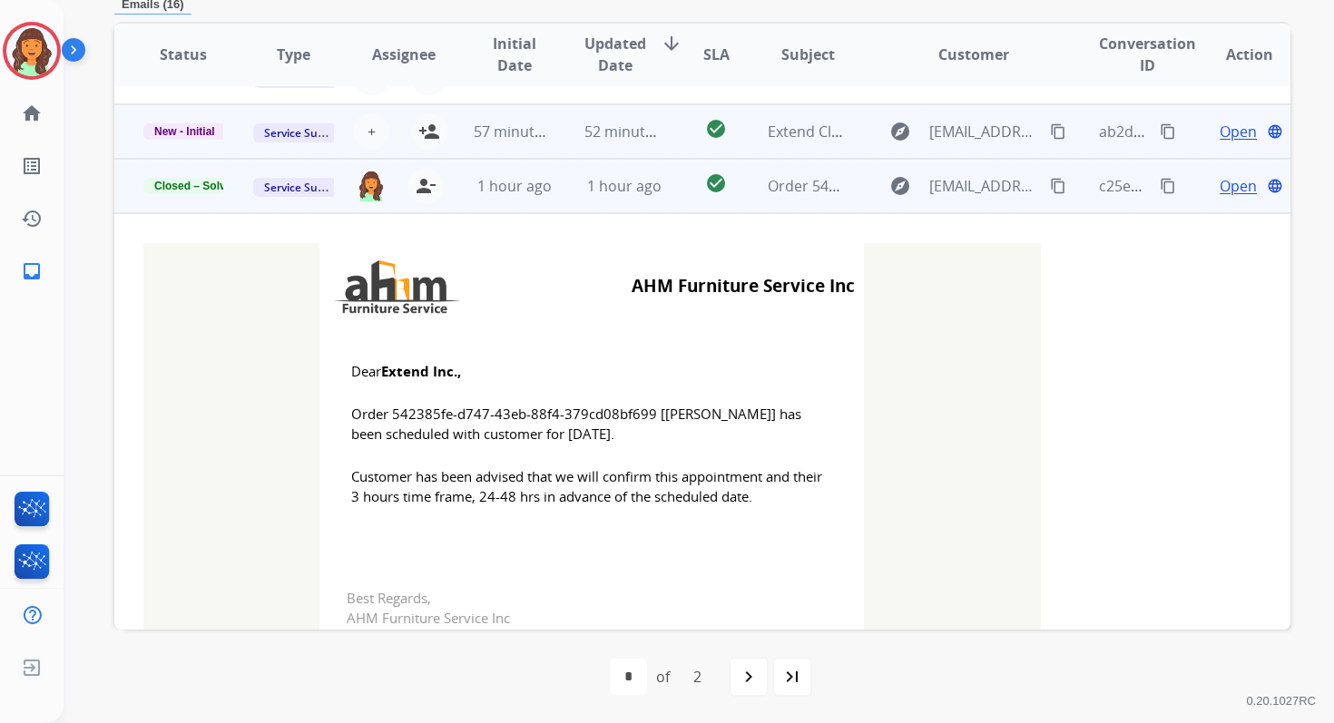
click at [575, 150] on td "52 minutes ago" at bounding box center [610, 131] width 110 height 54
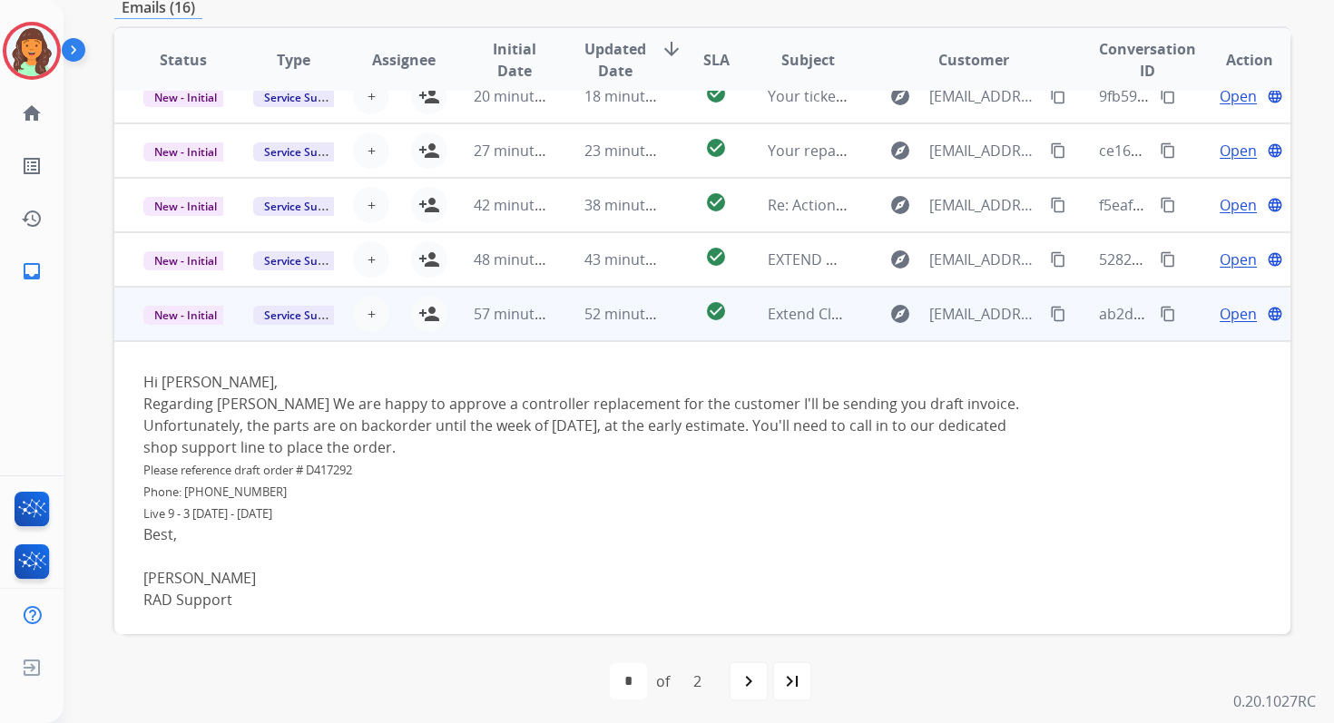
scroll to position [75, 0]
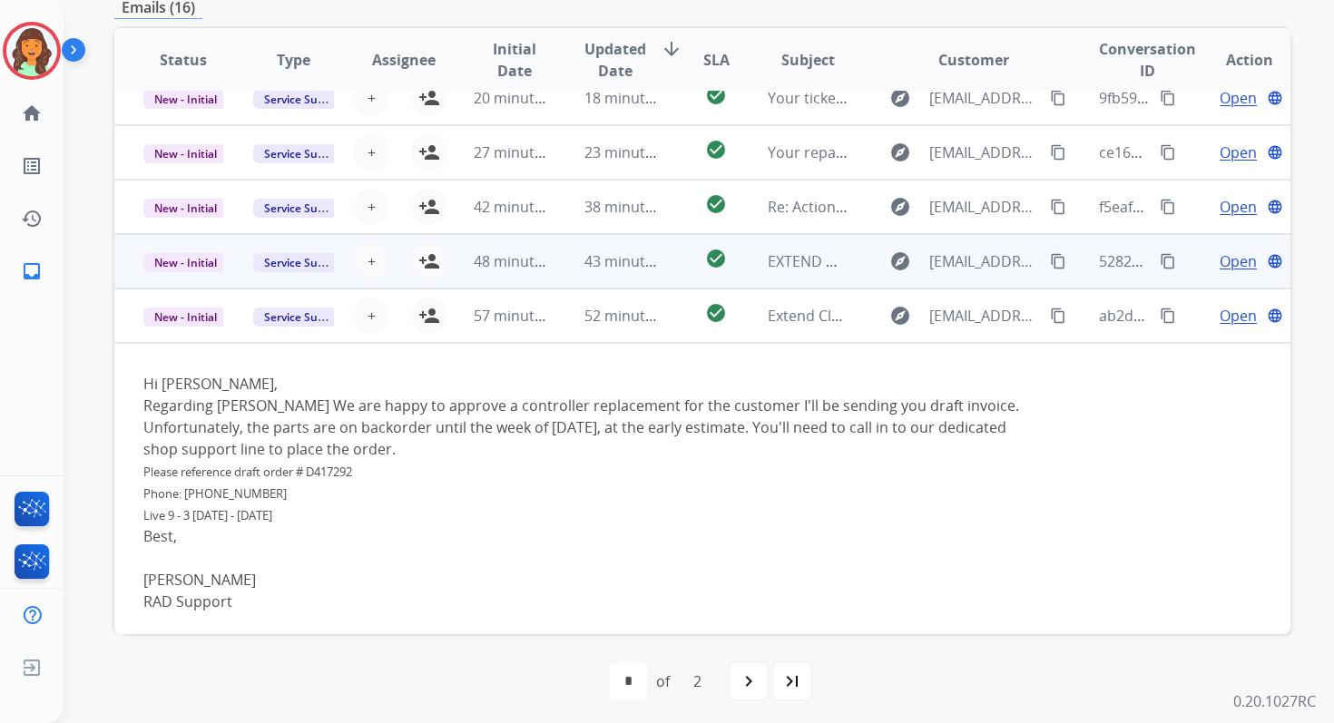
click at [575, 261] on td "43 minutes ago" at bounding box center [610, 261] width 110 height 54
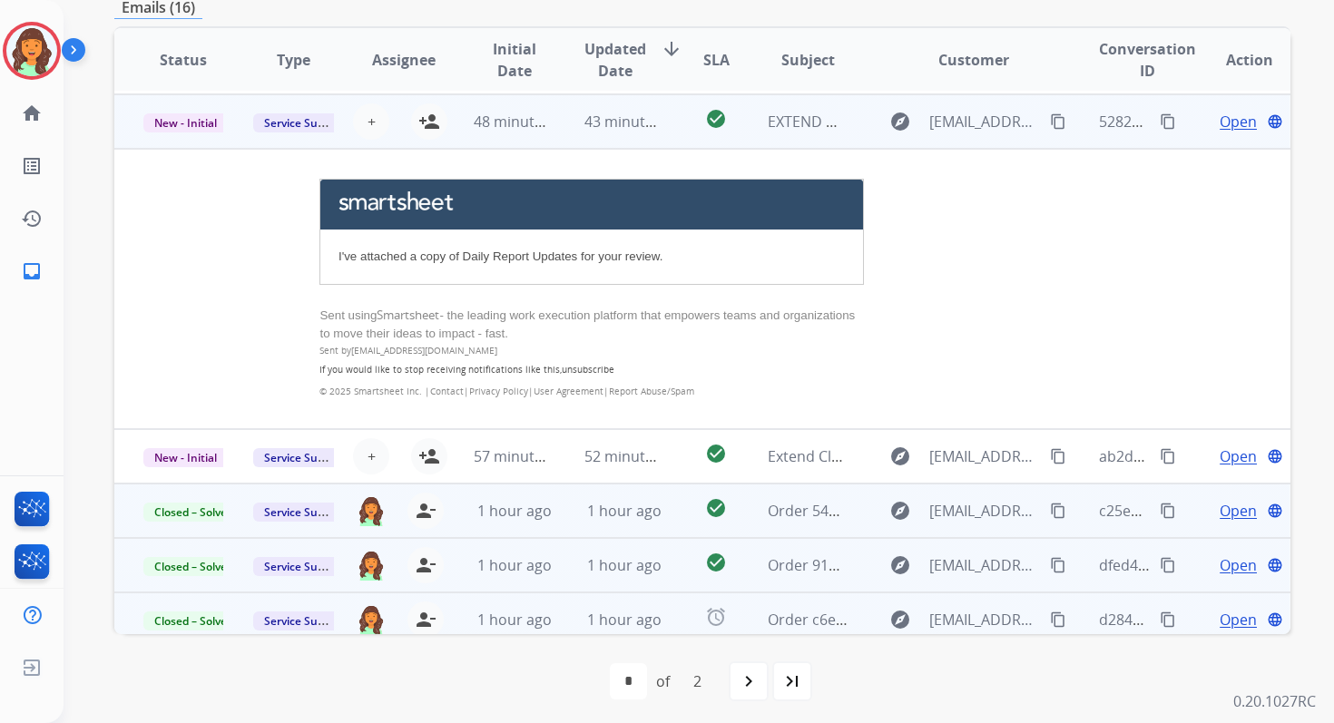
scroll to position [218, 0]
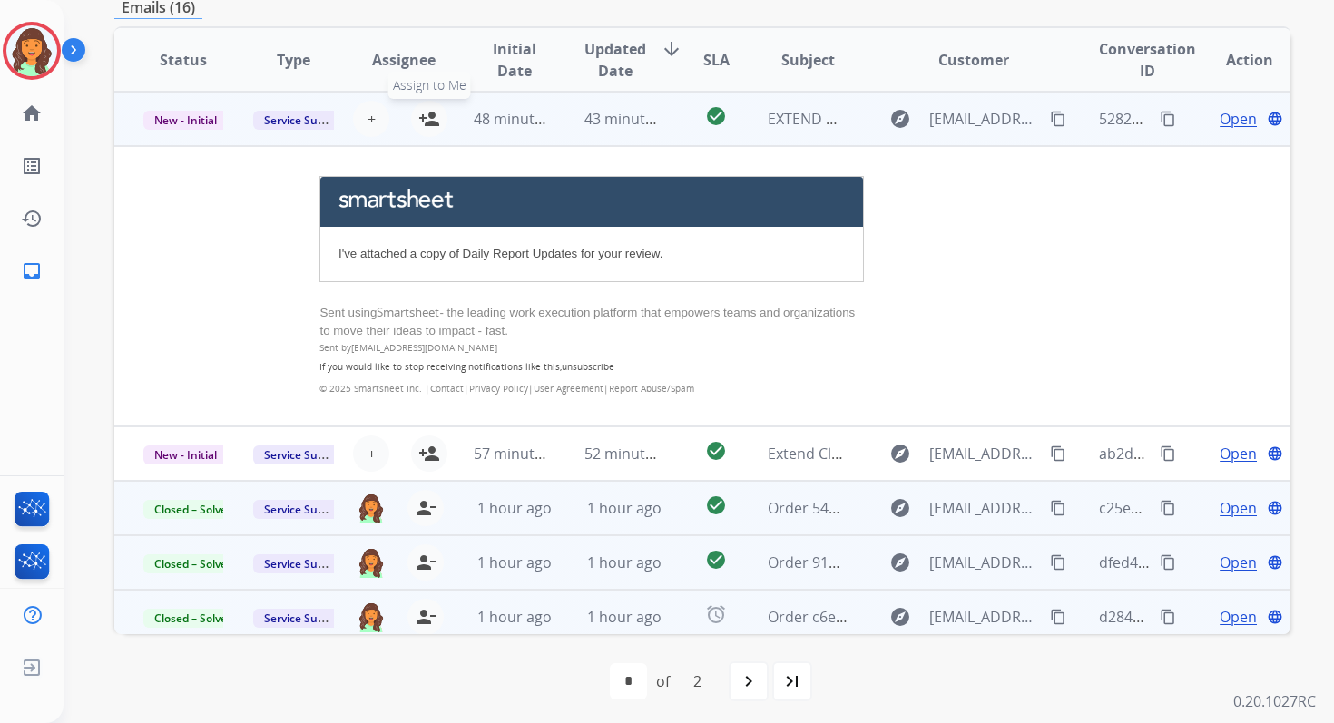
click at [430, 112] on mat-icon "person_add" at bounding box center [429, 119] width 22 height 22
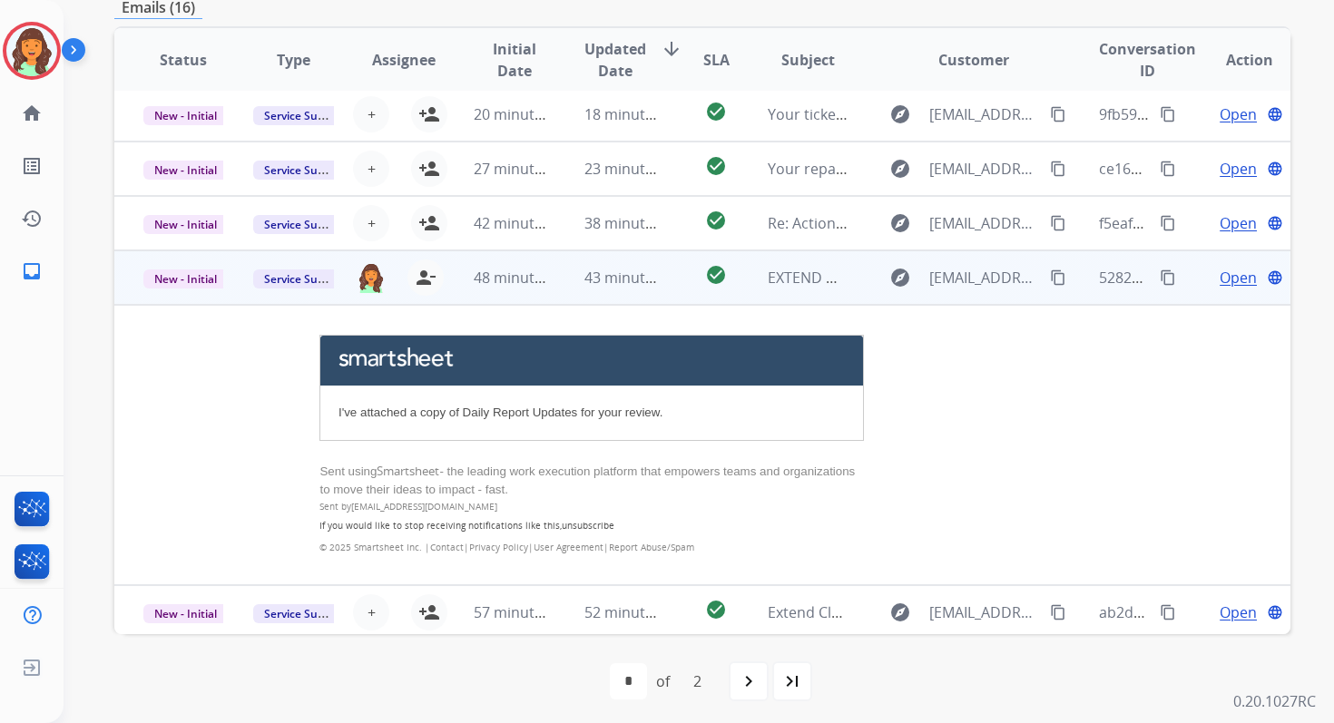
scroll to position [13, 0]
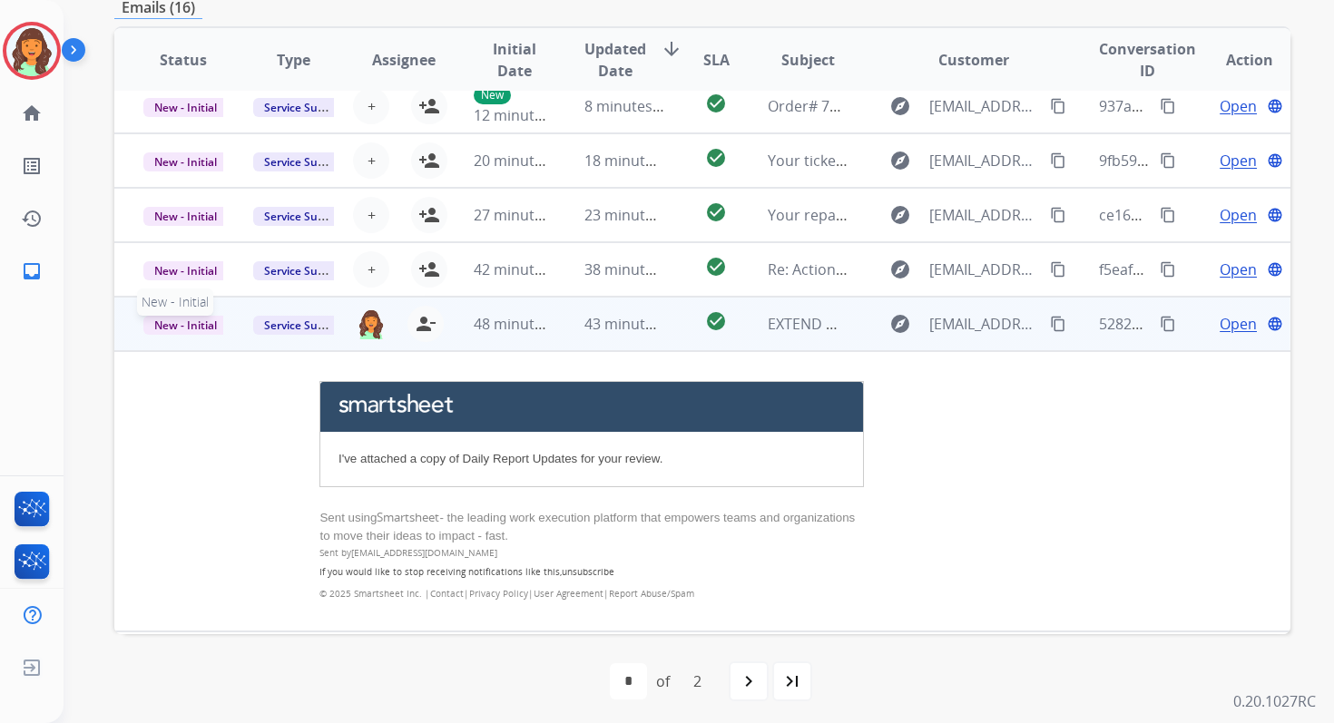
click at [190, 326] on span "New - Initial" at bounding box center [185, 325] width 84 height 19
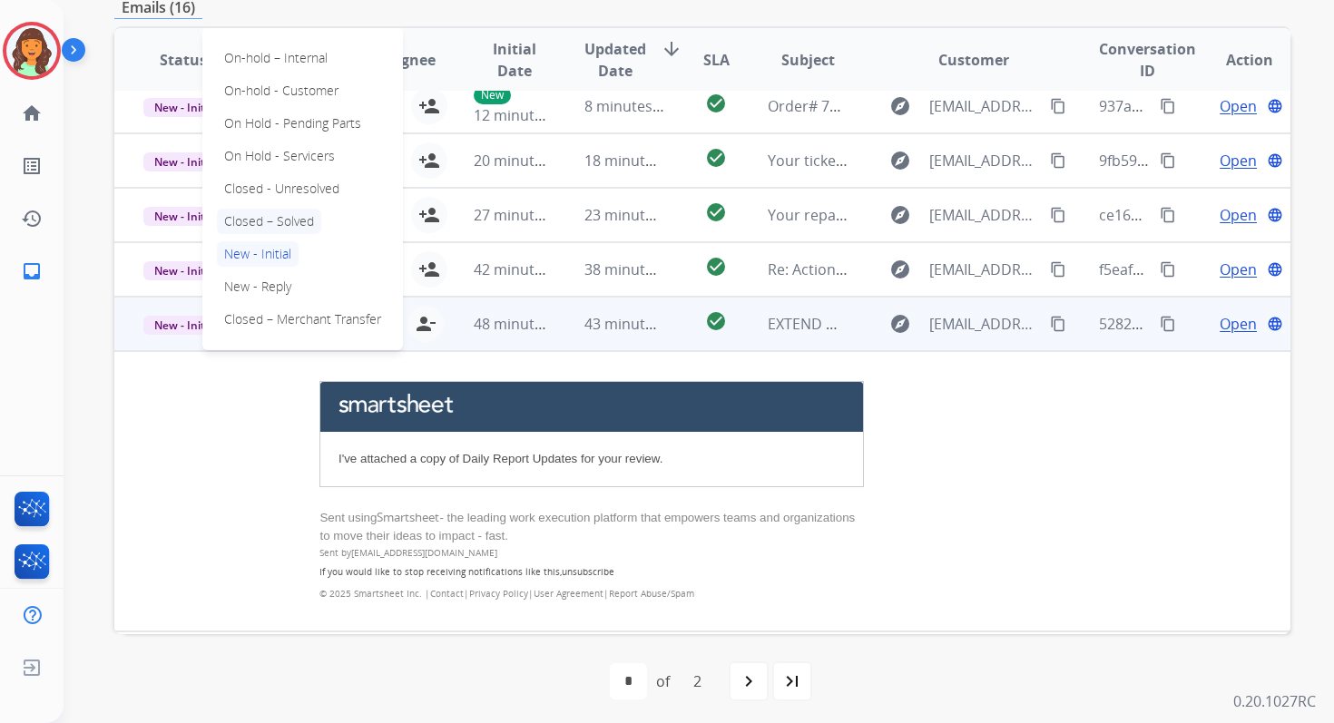
click at [266, 211] on p "Closed – Solved" at bounding box center [269, 221] width 104 height 25
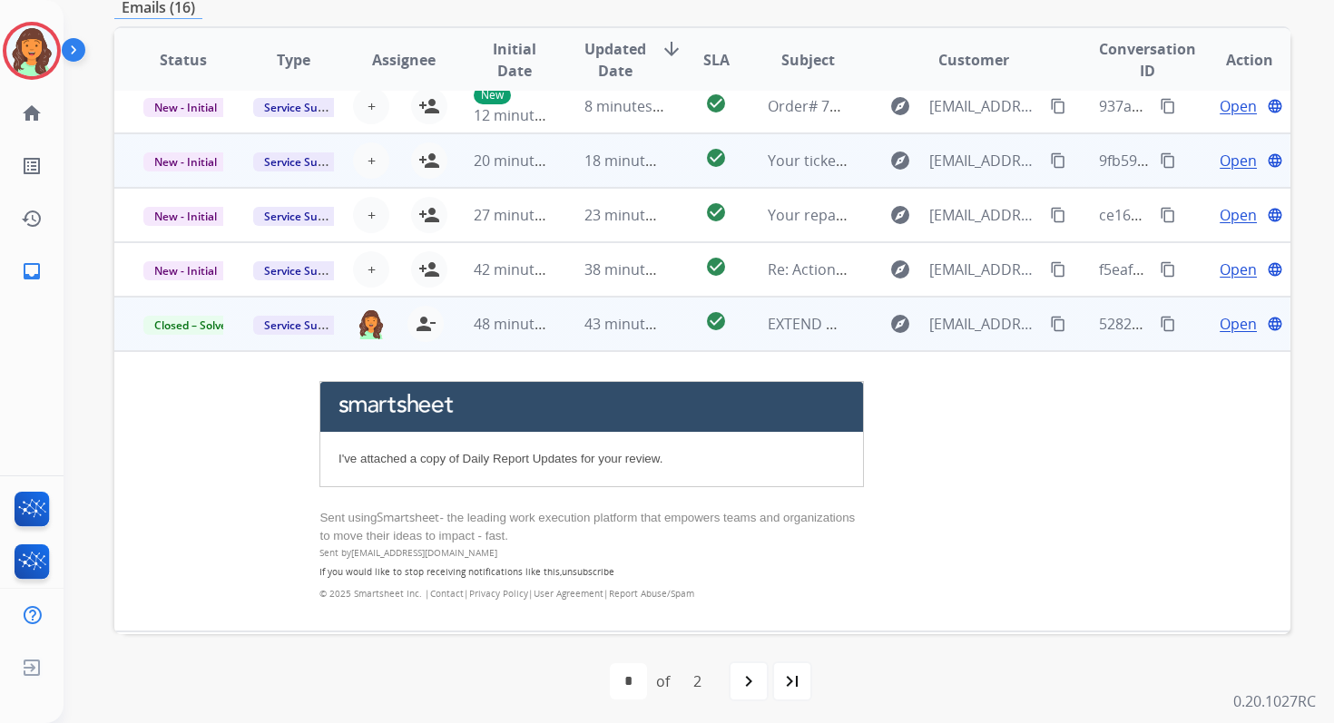
scroll to position [0, 0]
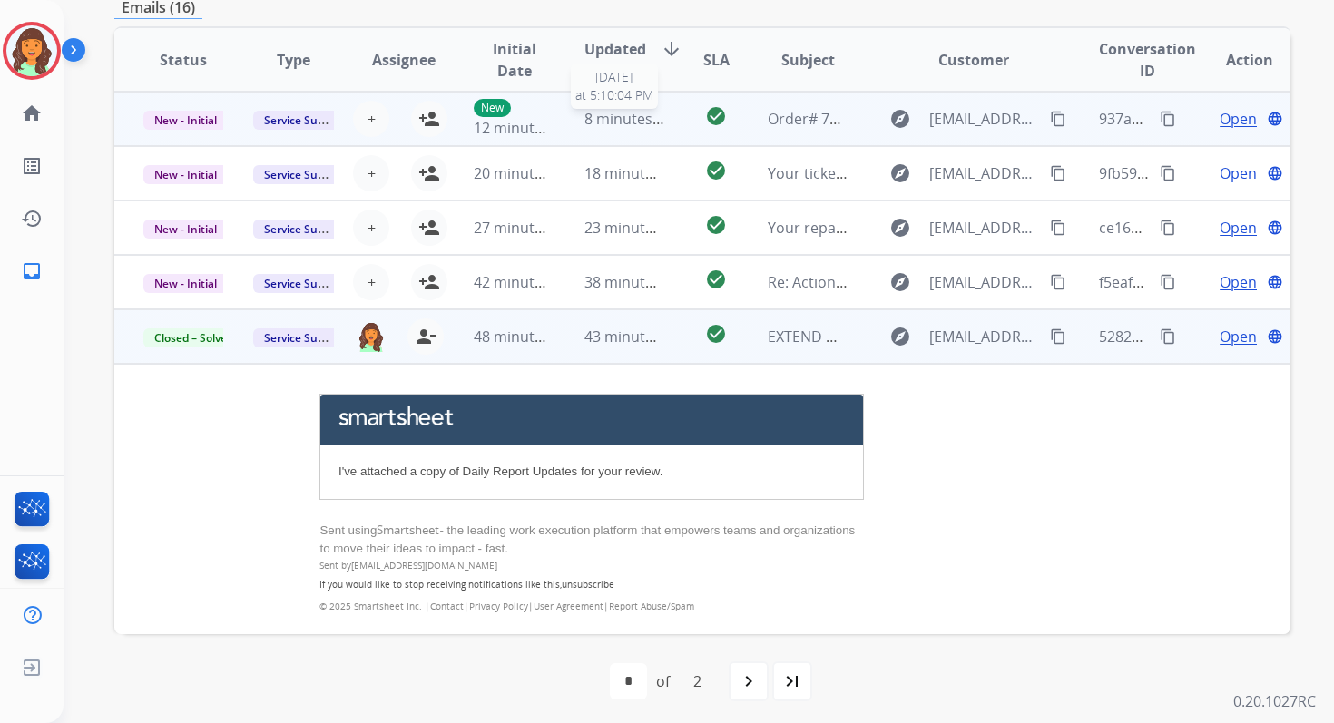
click at [584, 120] on span "8 minutes ago" at bounding box center [632, 119] width 97 height 20
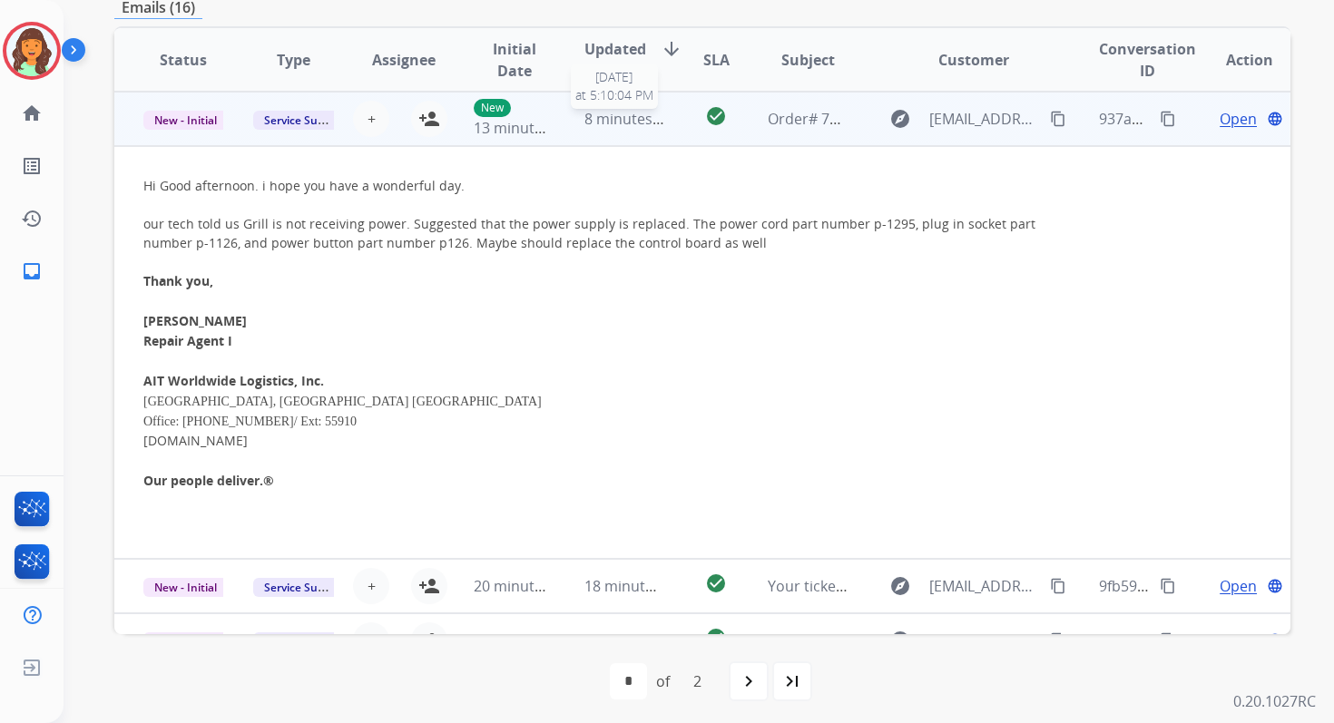
click at [584, 120] on span "8 minutes ago" at bounding box center [632, 119] width 97 height 20
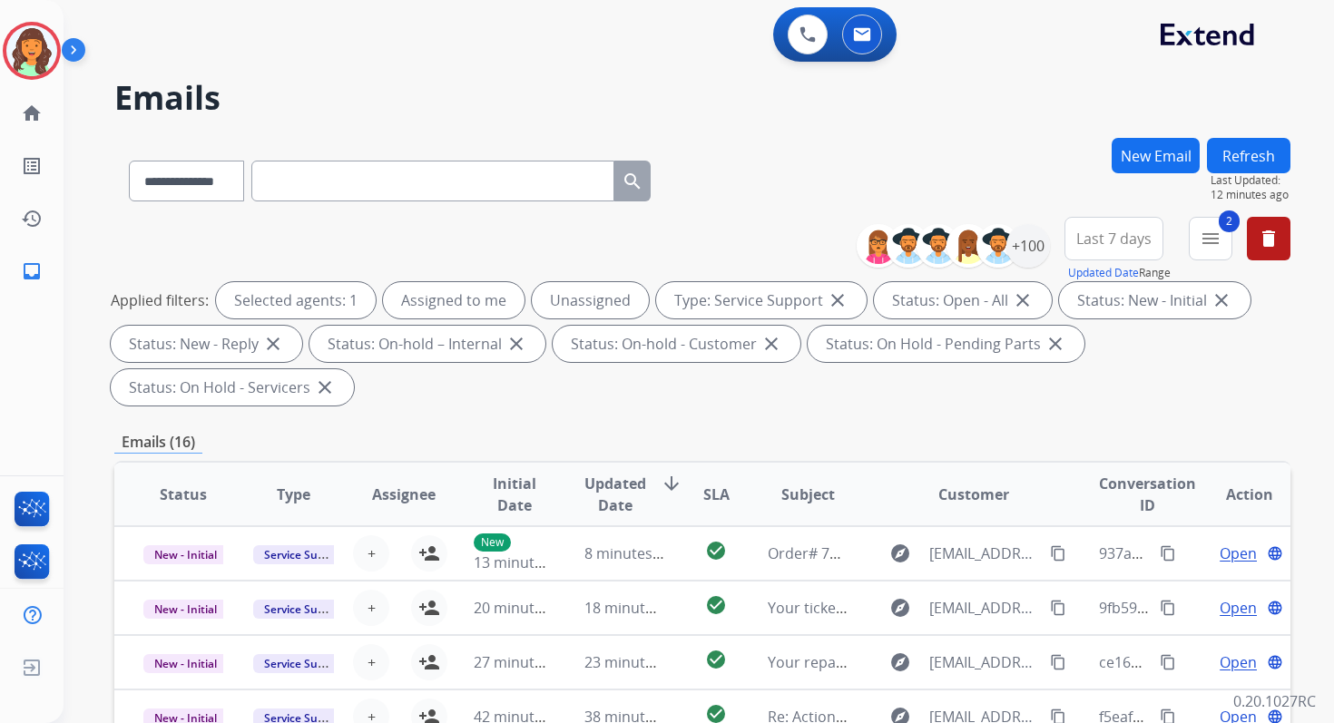
click at [1241, 161] on button "Refresh" at bounding box center [1248, 155] width 83 height 35
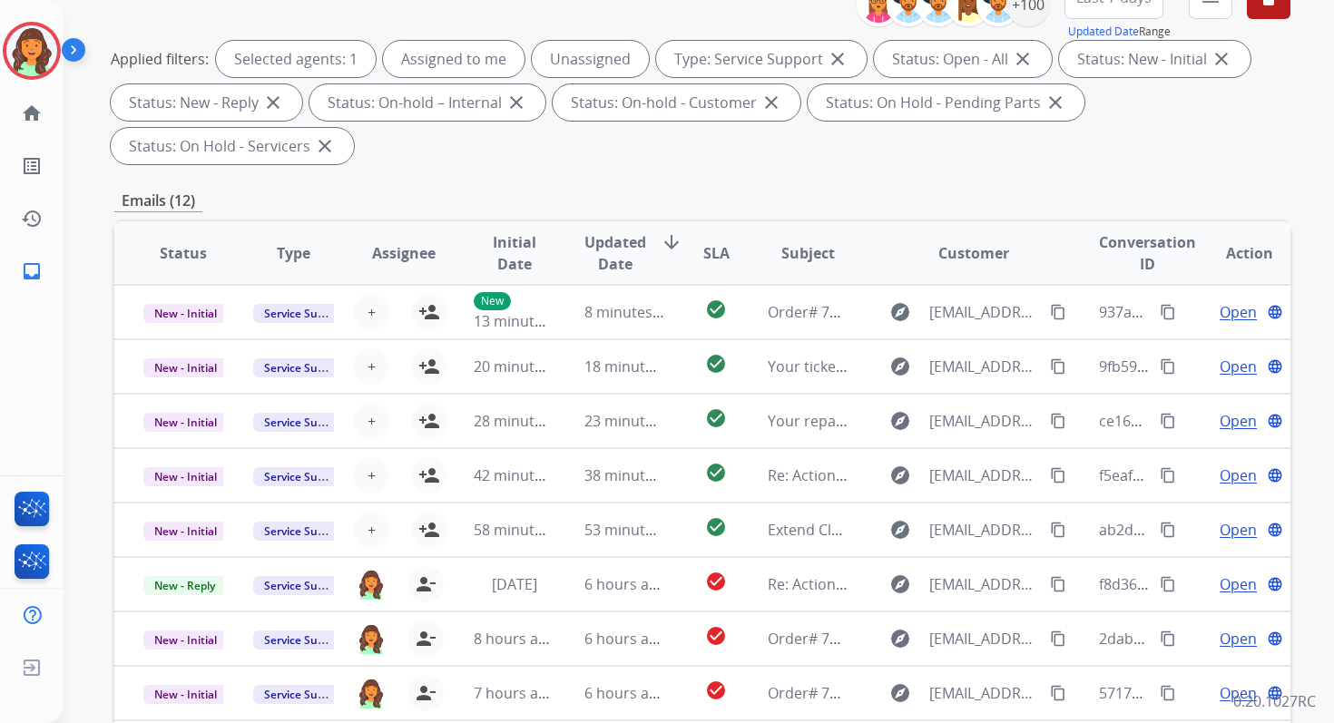
scroll to position [440, 0]
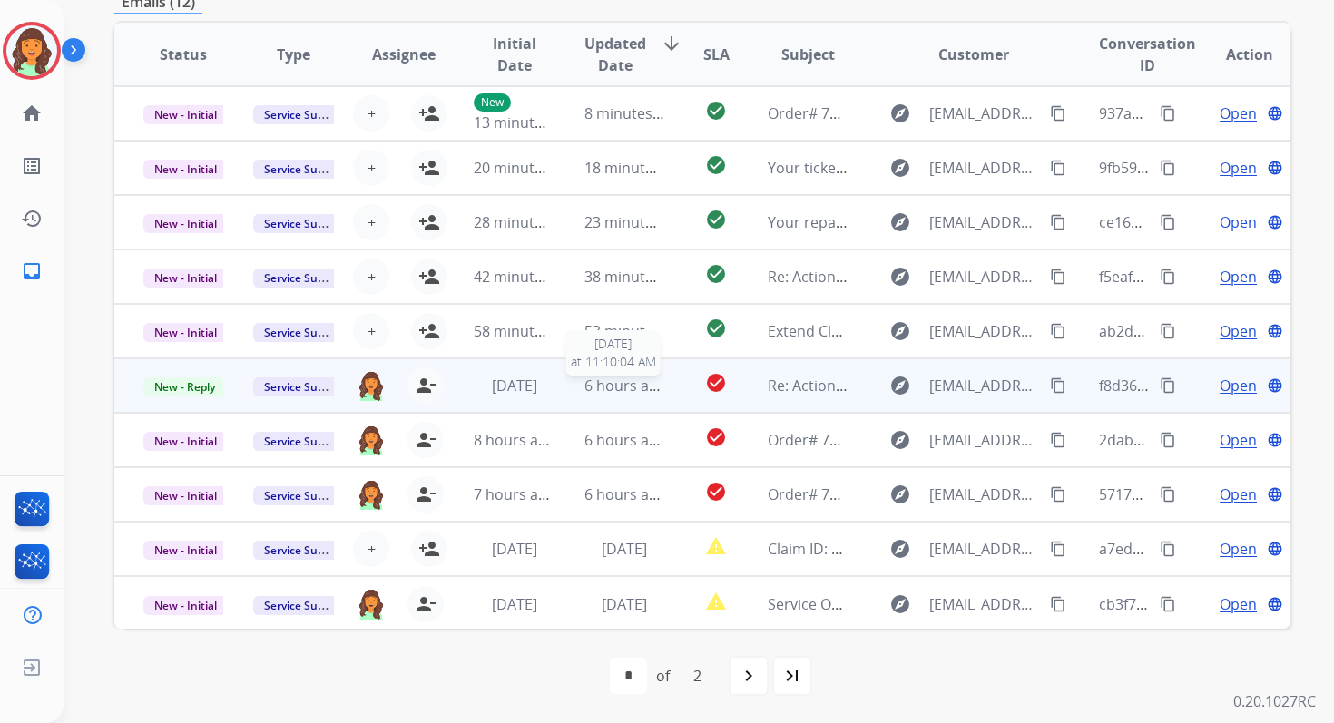
click at [585, 376] on span "6 hours ago" at bounding box center [625, 386] width 82 height 20
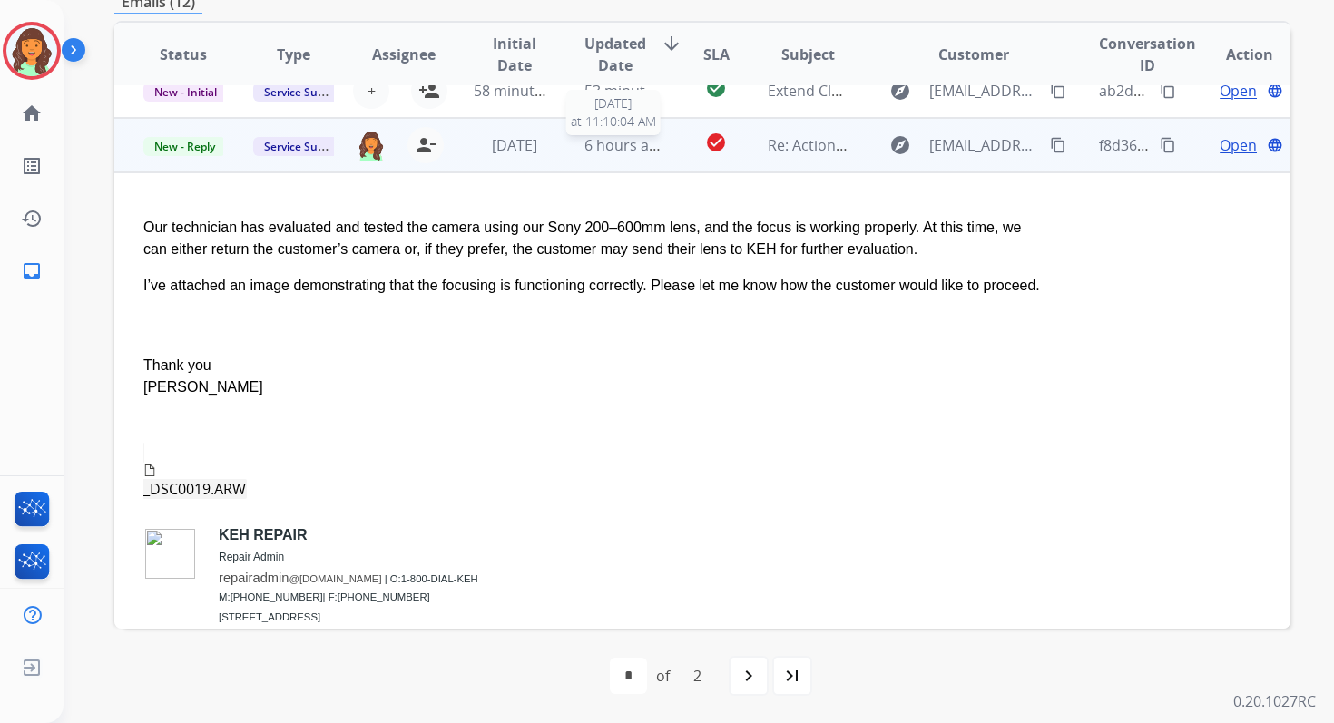
scroll to position [272, 0]
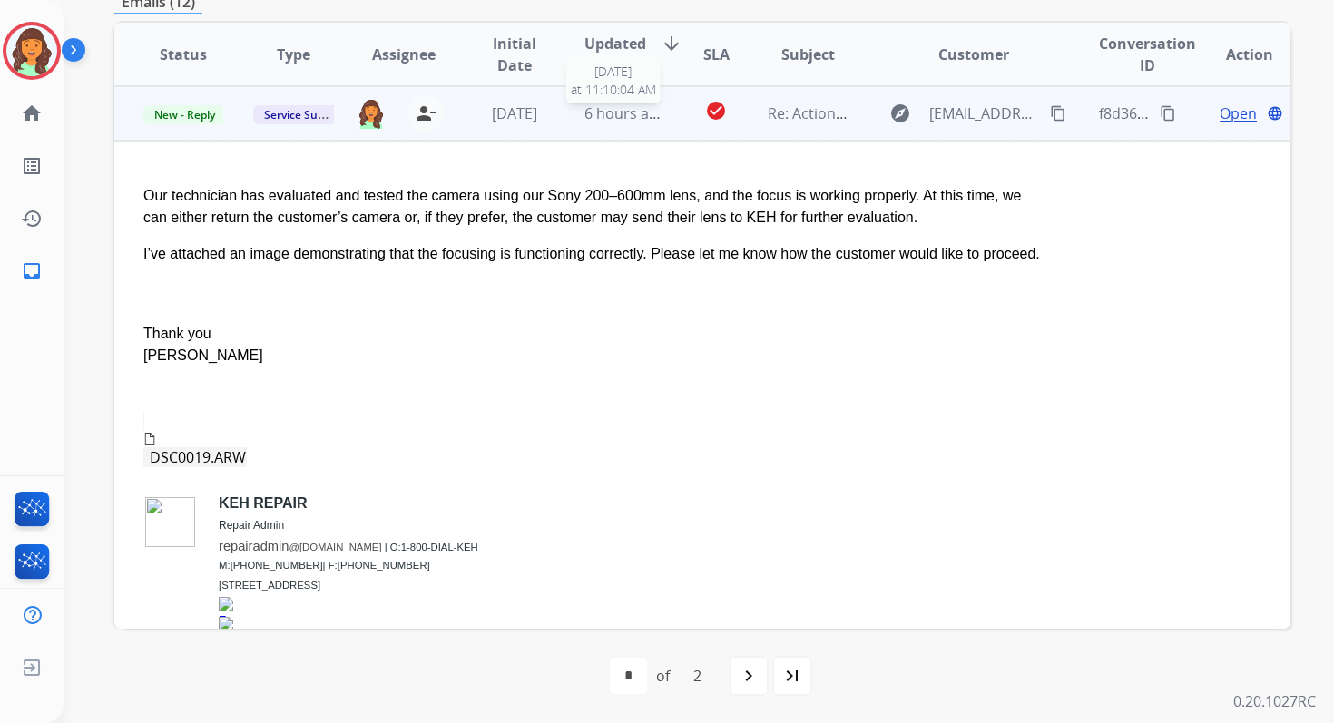
click at [634, 121] on span "6 hours ago" at bounding box center [625, 113] width 82 height 20
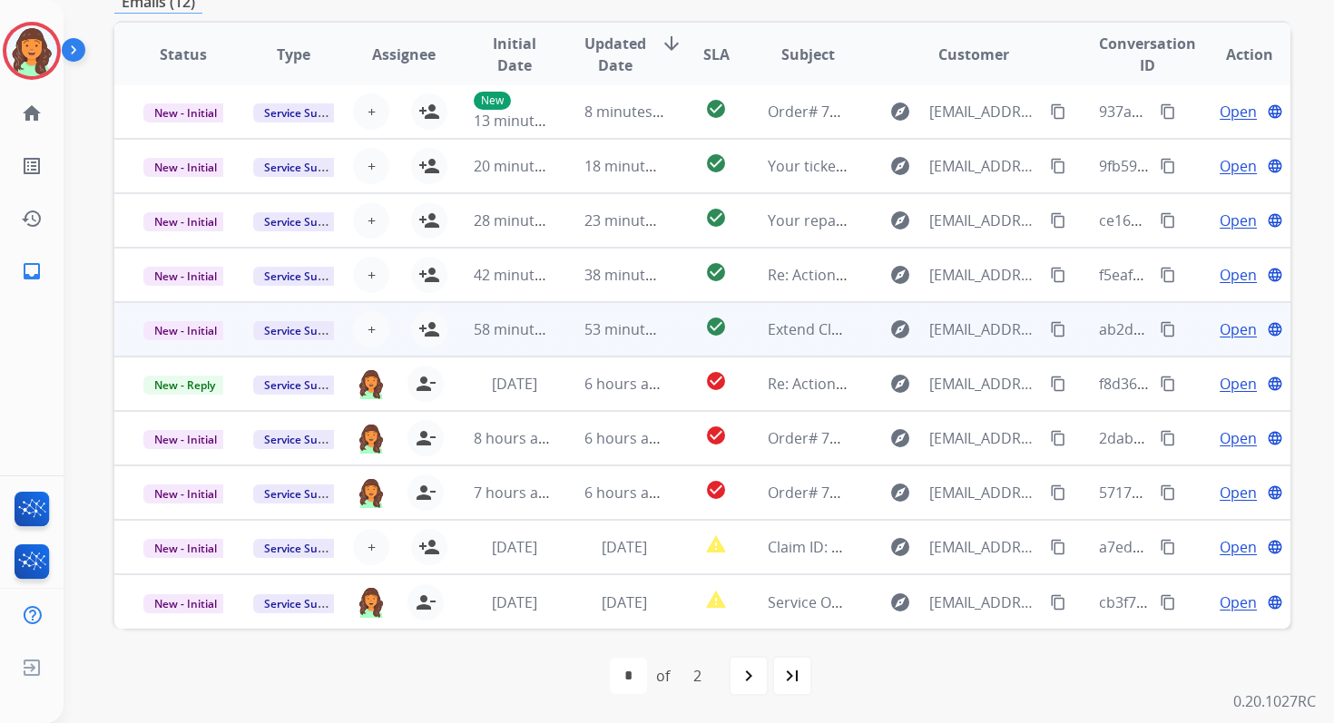
scroll to position [0, 0]
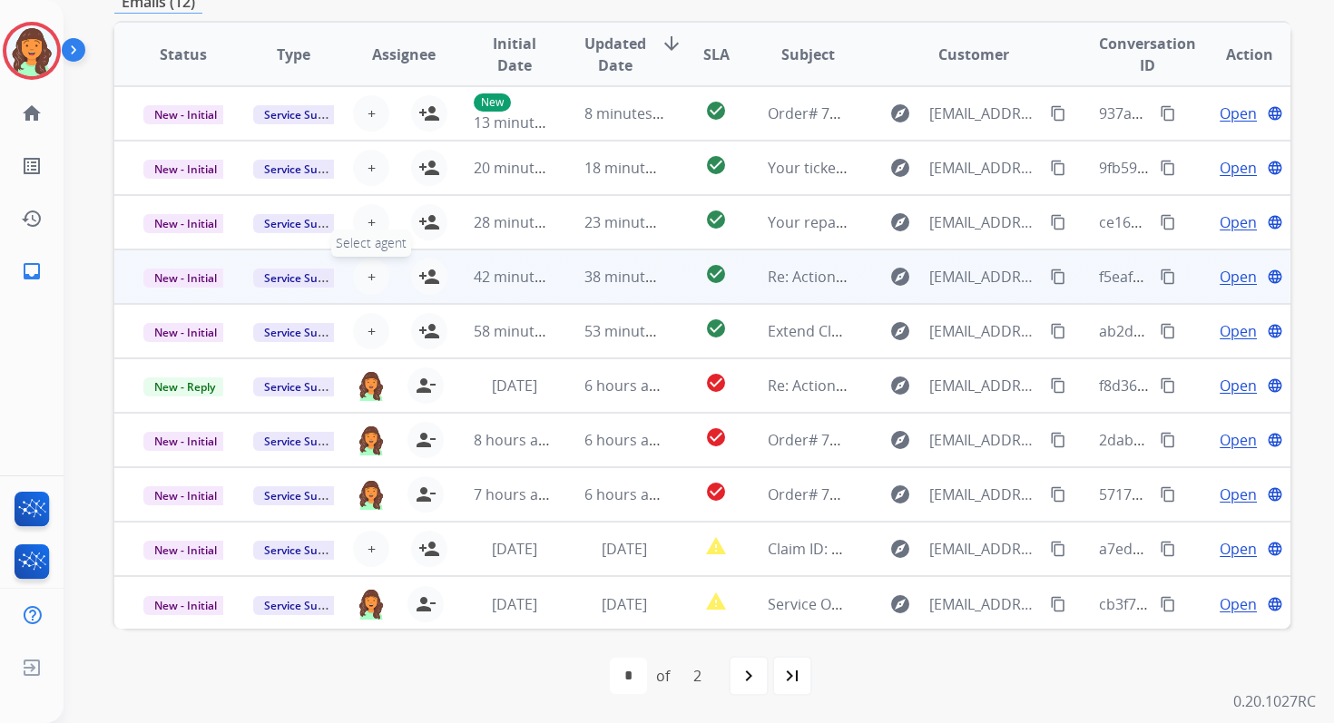
click at [370, 275] on span "+" at bounding box center [371, 277] width 8 height 22
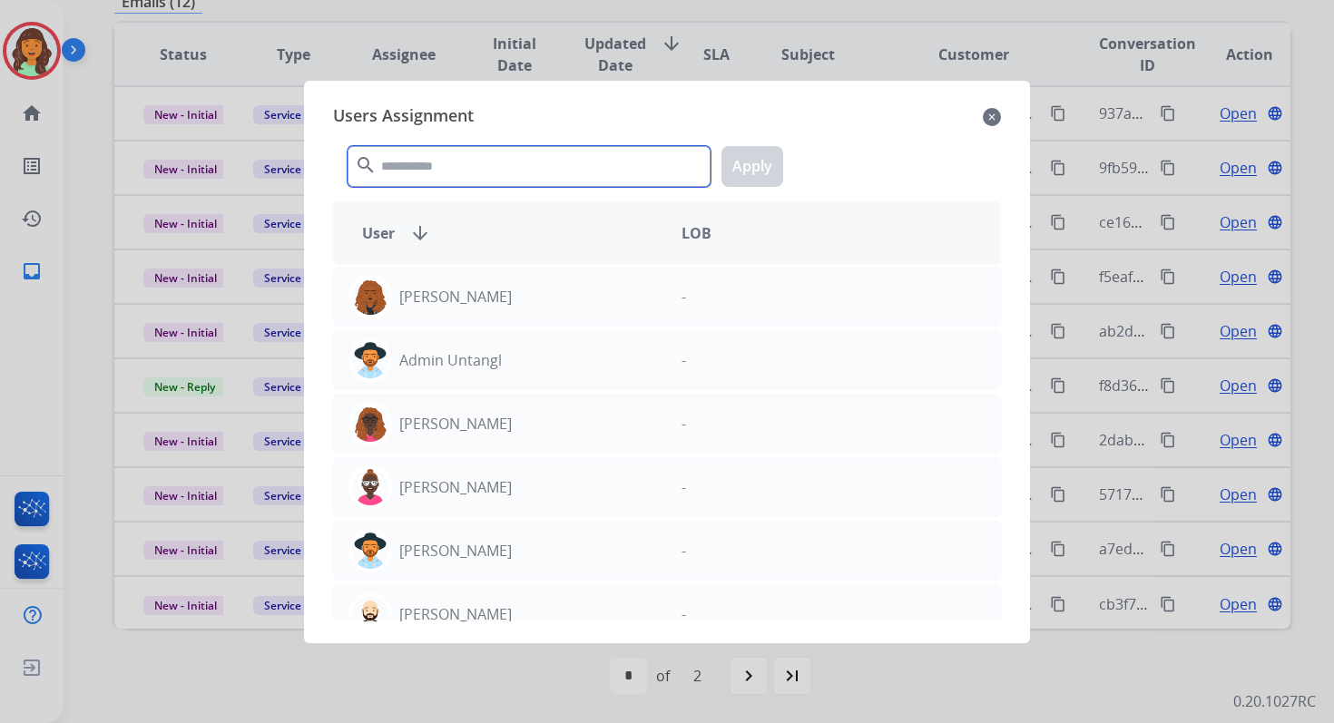
click at [438, 172] on input "text" at bounding box center [528, 166] width 363 height 41
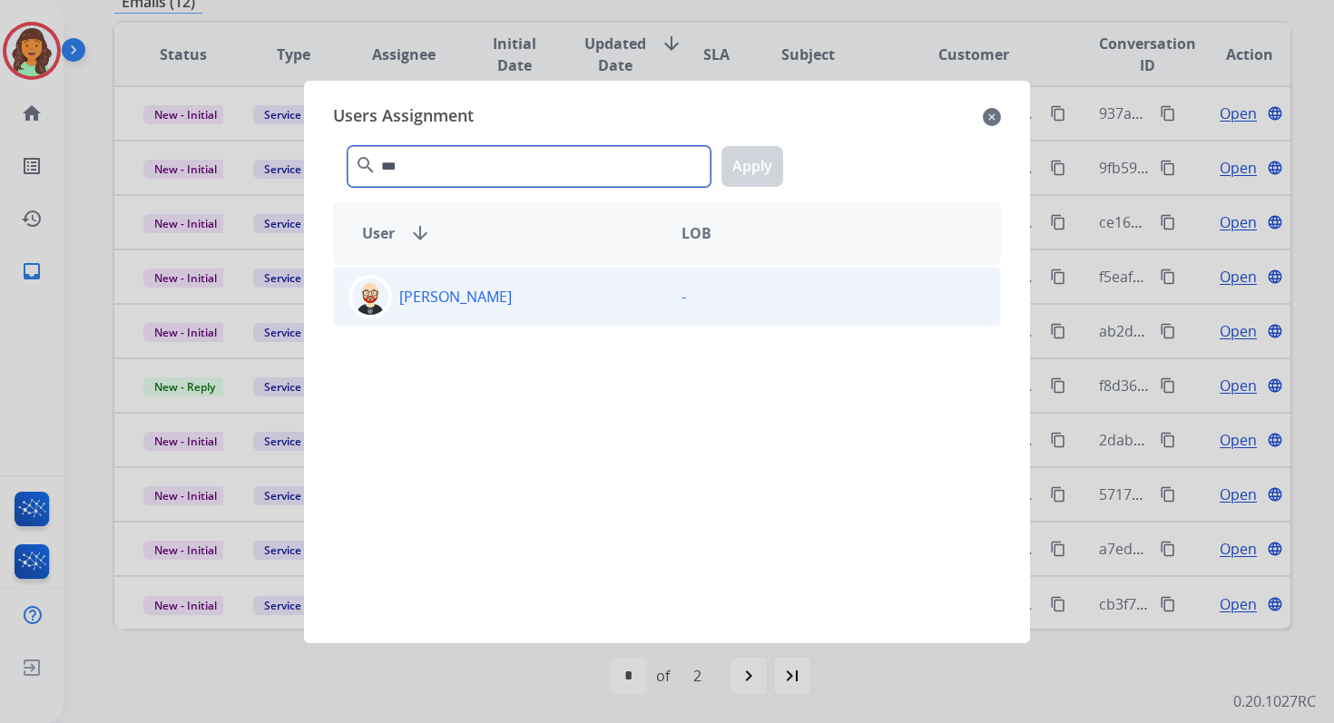
type input "***"
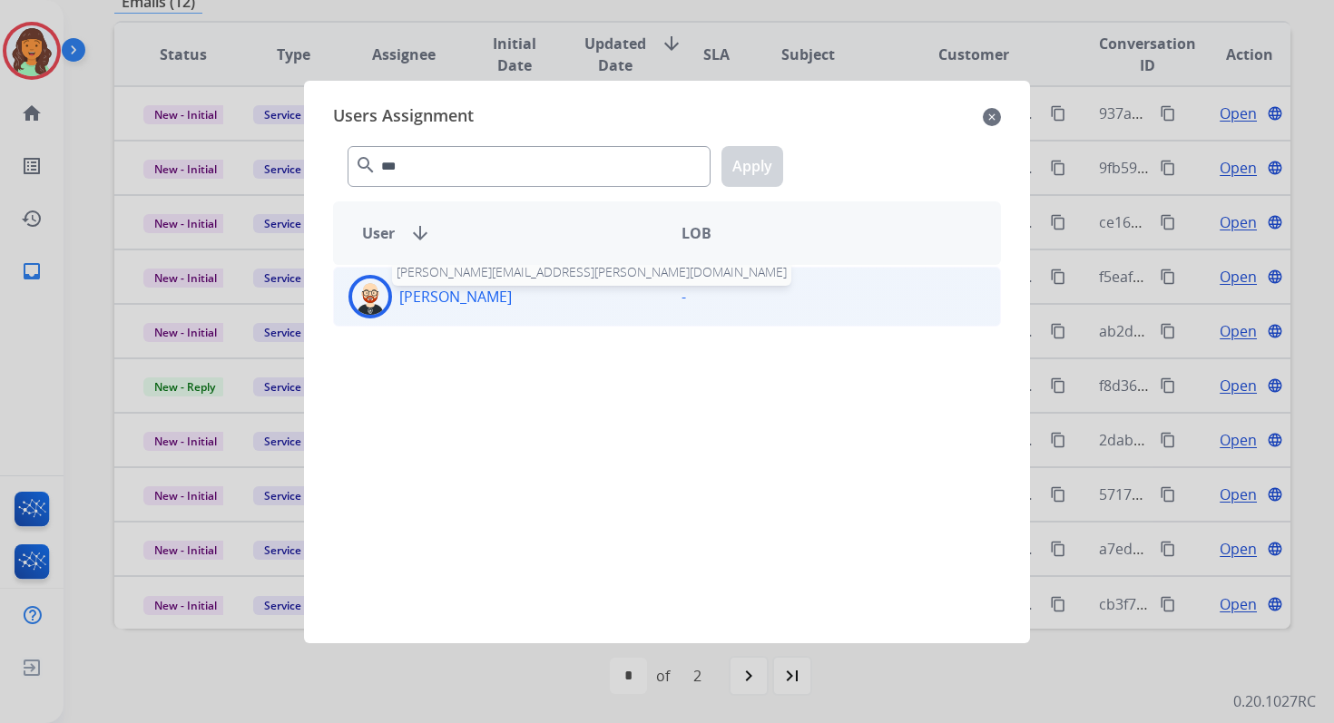
click at [456, 298] on p "[PERSON_NAME]" at bounding box center [455, 297] width 112 height 22
click at [740, 171] on button "Apply" at bounding box center [752, 166] width 62 height 41
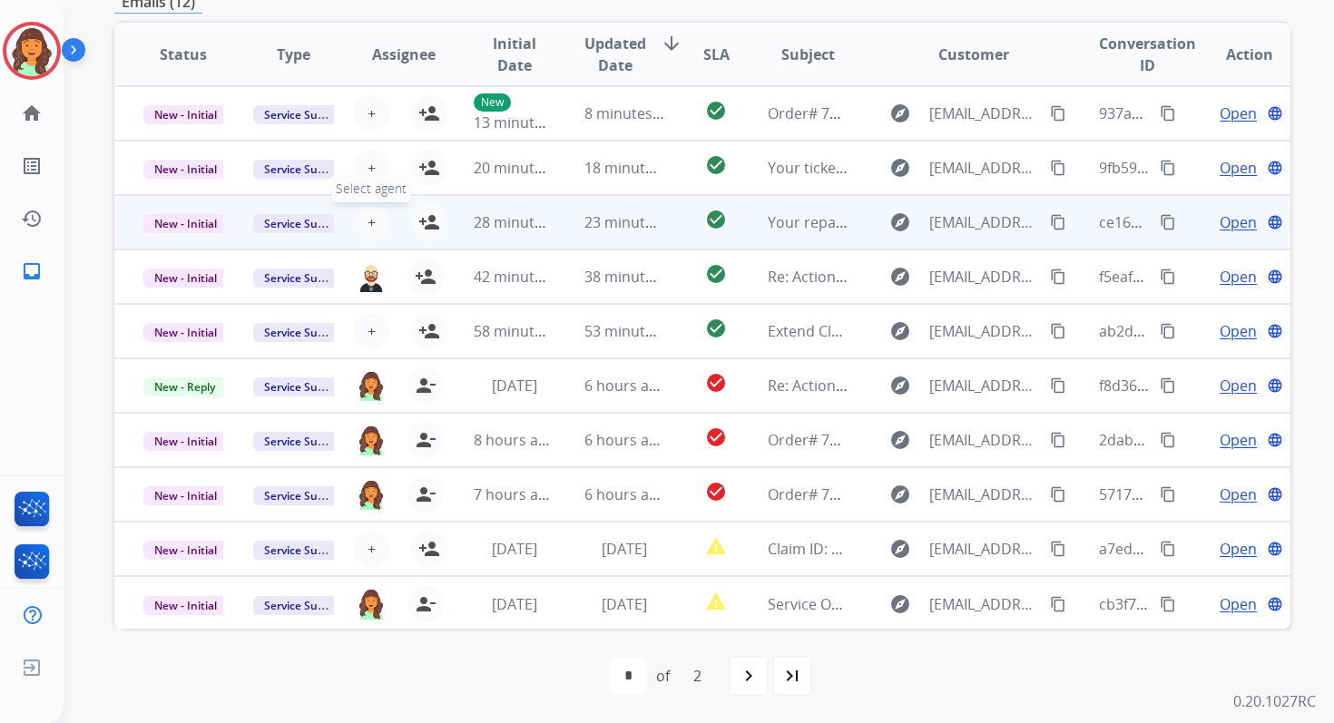
click at [368, 214] on span "+" at bounding box center [371, 222] width 8 height 22
